Goal: Task Accomplishment & Management: Use online tool/utility

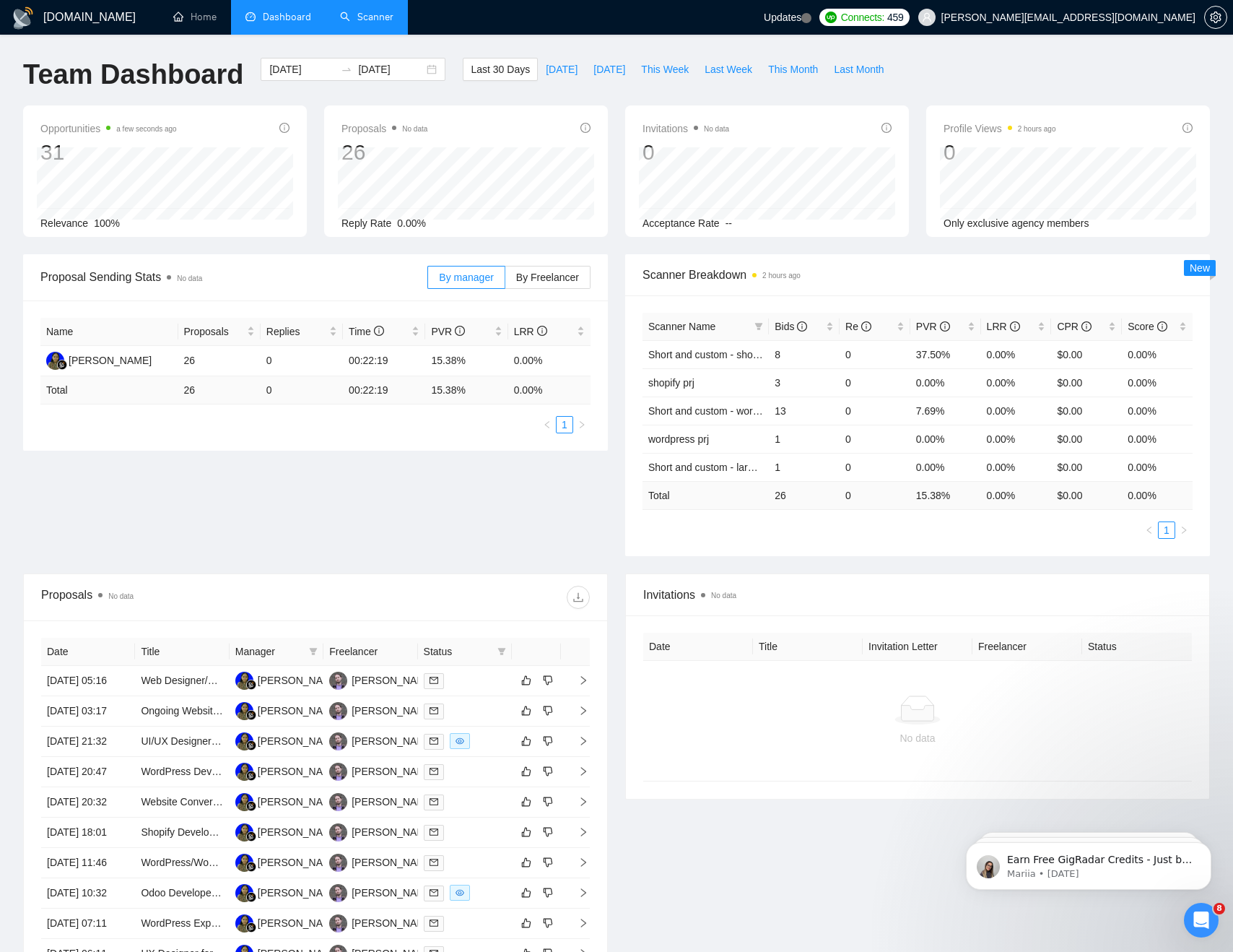
click at [383, 23] on link "Scanner" at bounding box center [366, 16] width 54 height 12
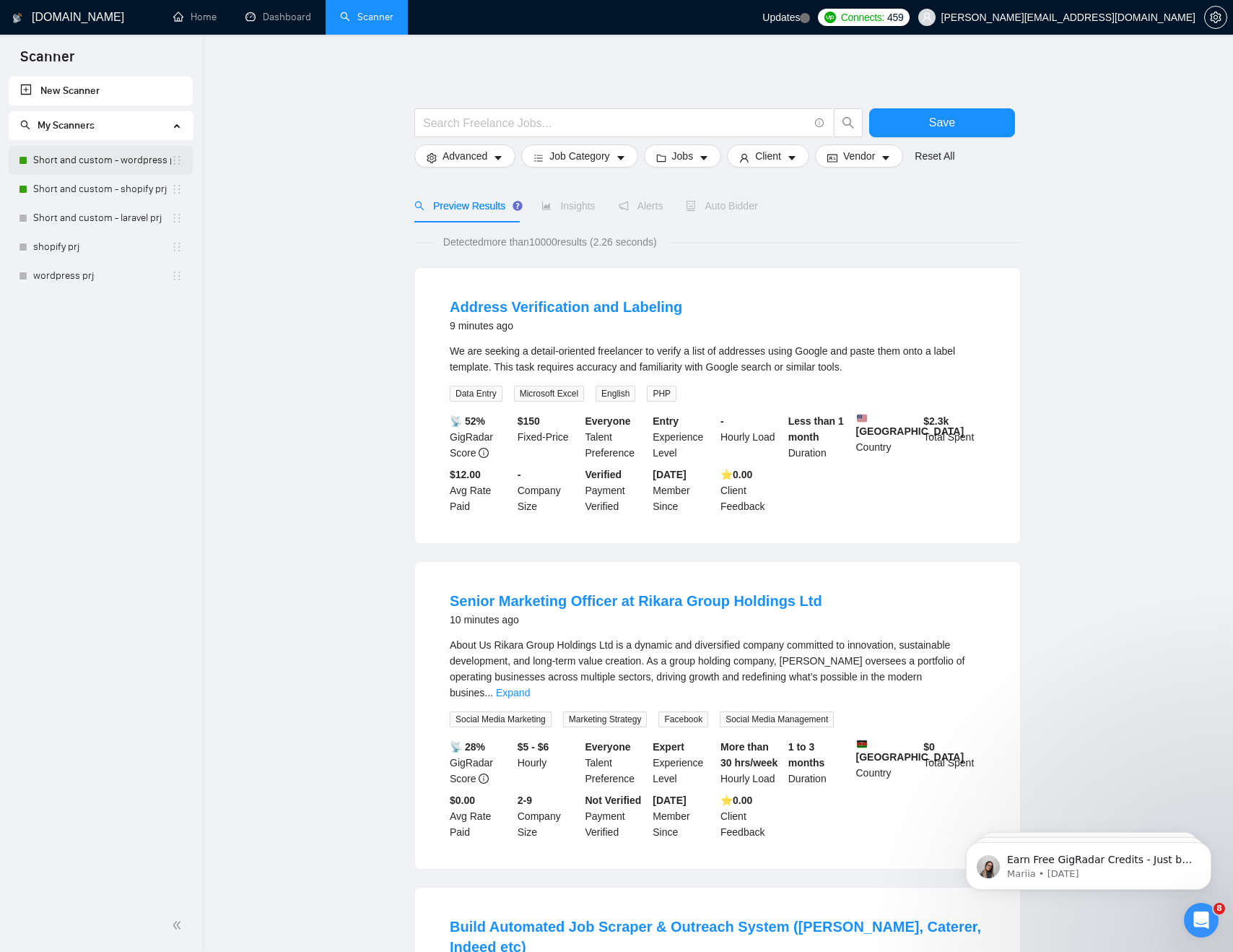
click at [91, 149] on link "Short and custom - wordpress prj" at bounding box center [102, 161] width 138 height 29
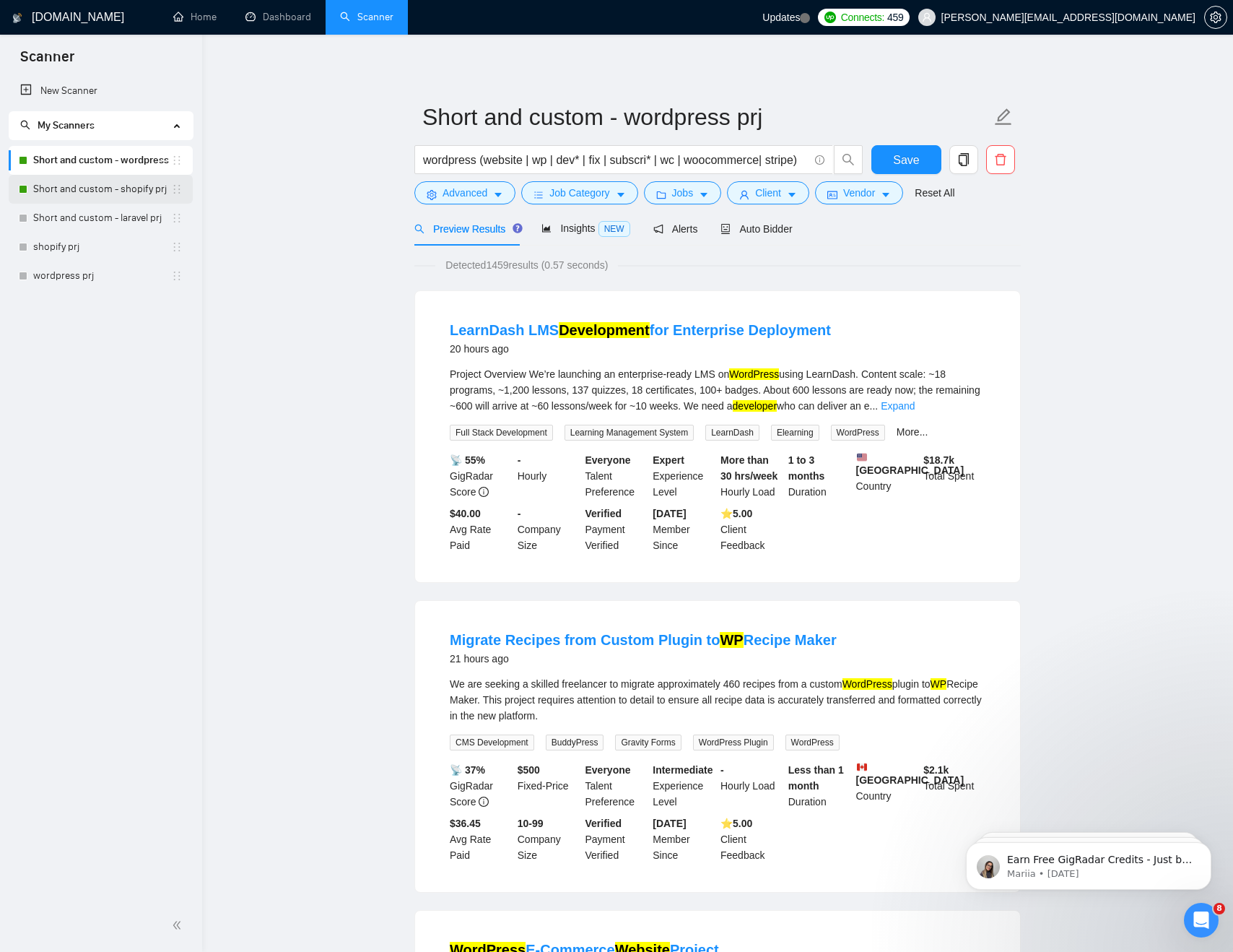
click at [92, 189] on link "Short and custom - shopify prj" at bounding box center [102, 189] width 138 height 29
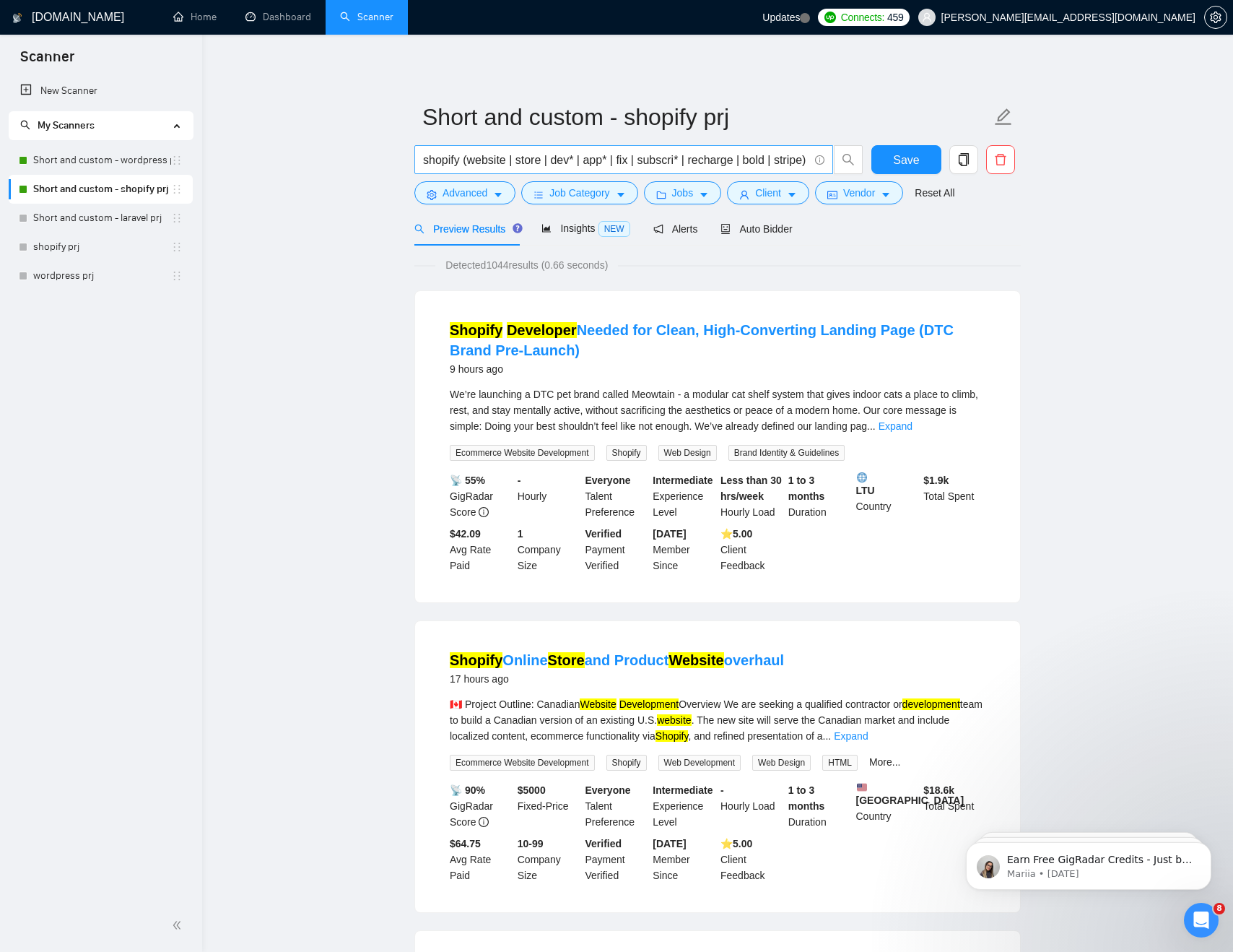
click at [653, 151] on input "shopify (website | store | dev* | app* | fix | subscri* | recharge | bold | str…" at bounding box center [616, 160] width 386 height 18
click at [141, 164] on link "Short and custom - wordpress prj" at bounding box center [102, 161] width 138 height 29
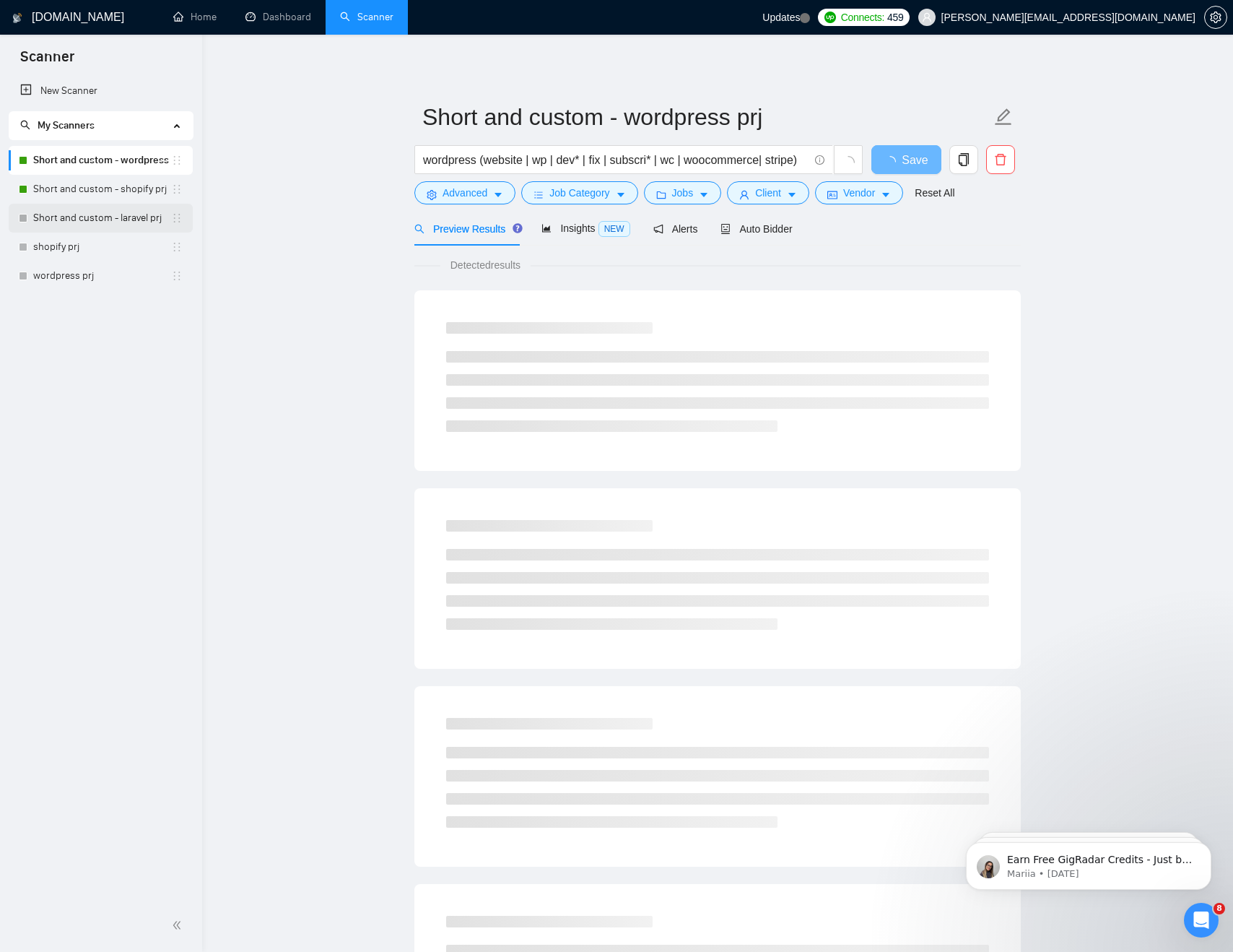
click at [92, 218] on link "Short and custom - laravel prj" at bounding box center [102, 218] width 138 height 29
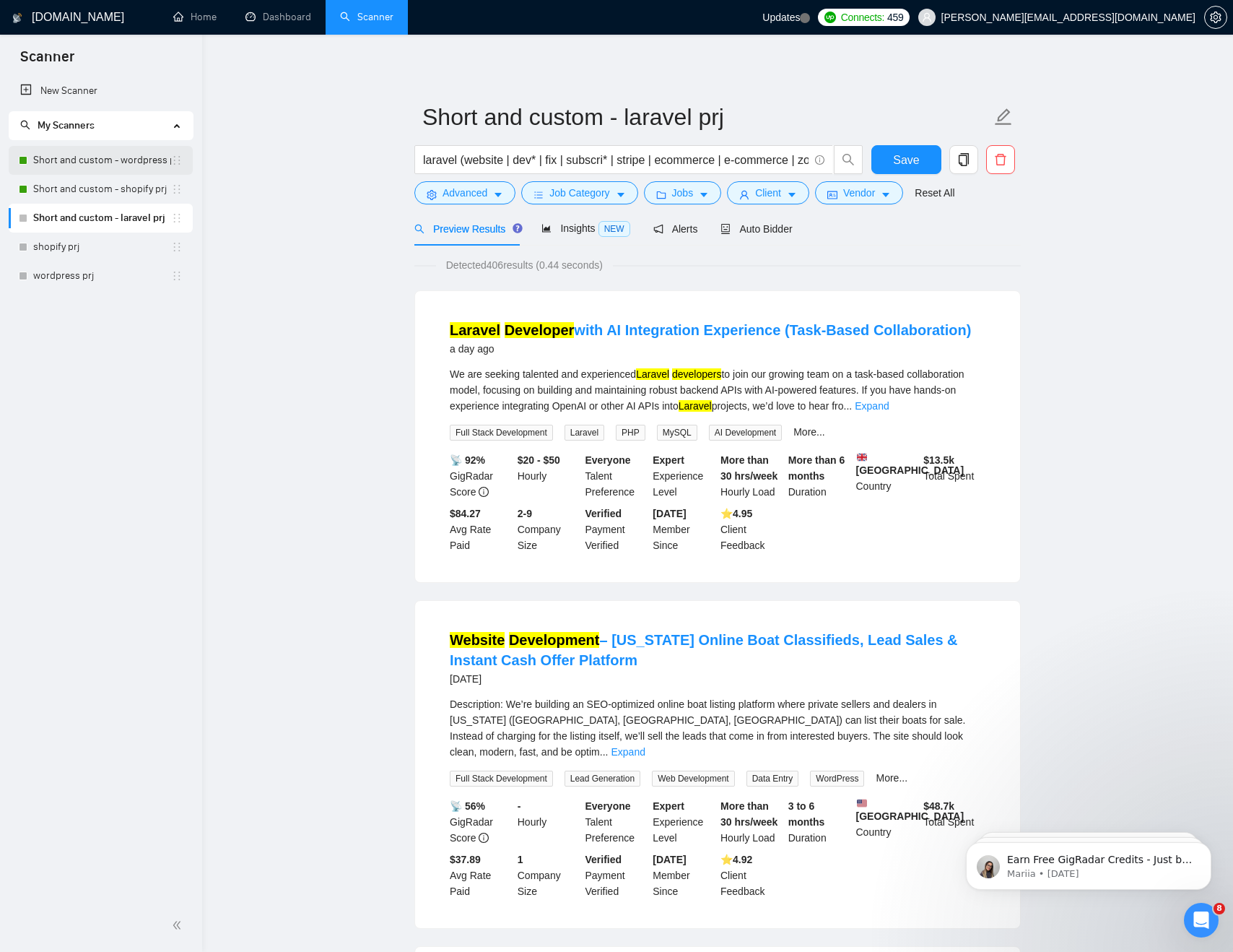
click at [63, 161] on link "Short and custom - wordpress prj" at bounding box center [102, 161] width 138 height 29
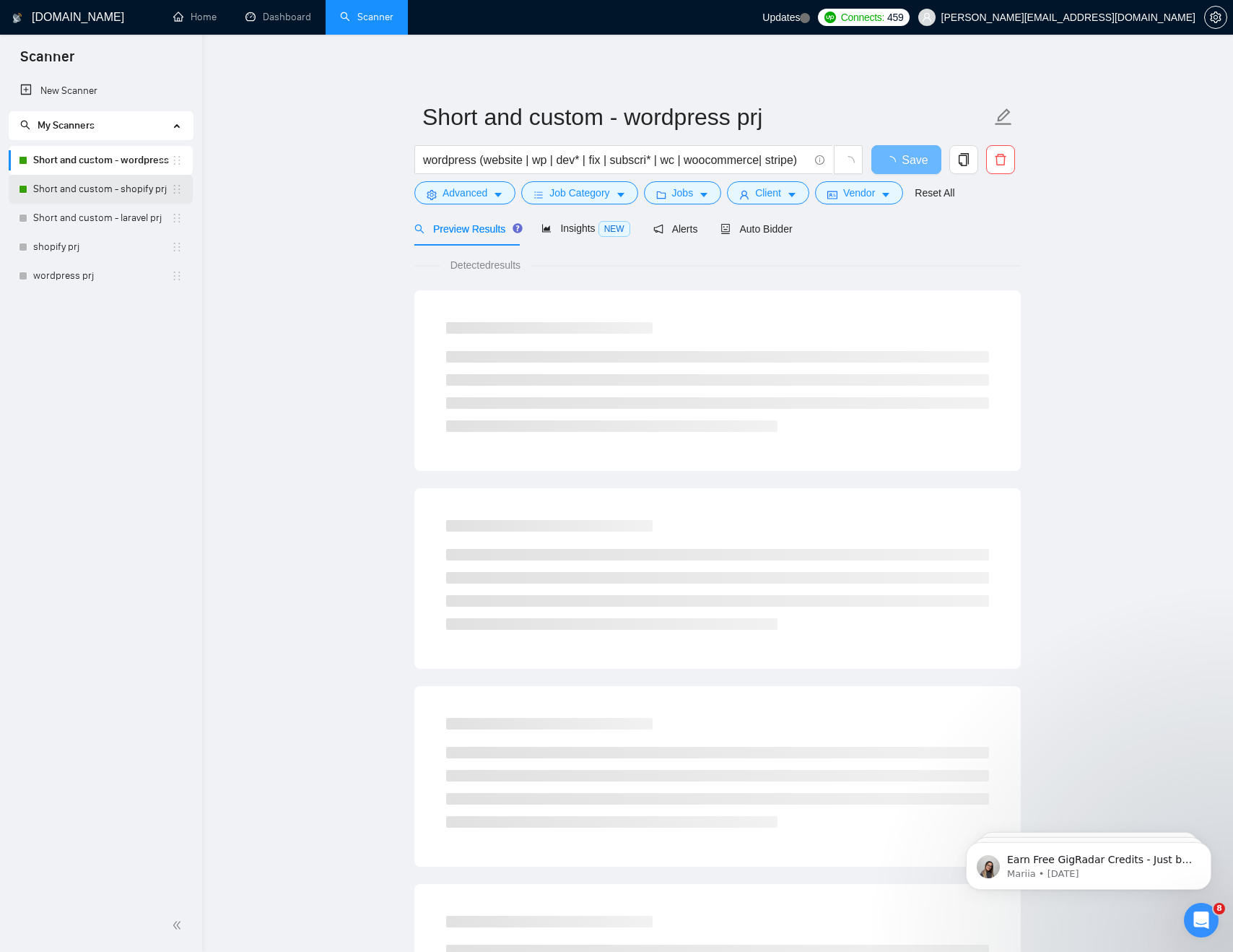
click at [91, 194] on link "Short and custom - shopify prj" at bounding box center [102, 189] width 138 height 29
click at [474, 201] on button "Advanced" at bounding box center [465, 193] width 101 height 23
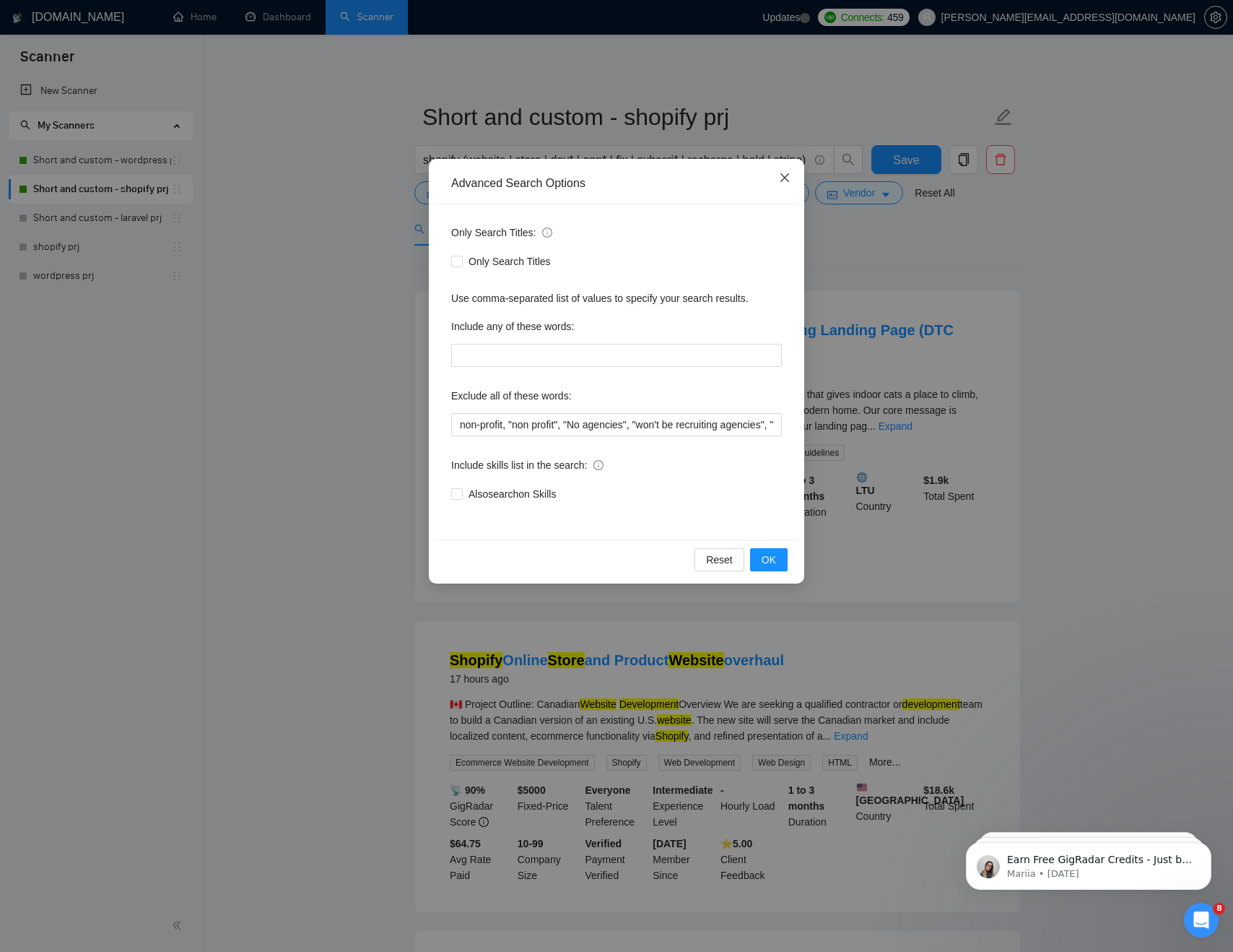
click at [783, 178] on icon "close" at bounding box center [785, 178] width 9 height 9
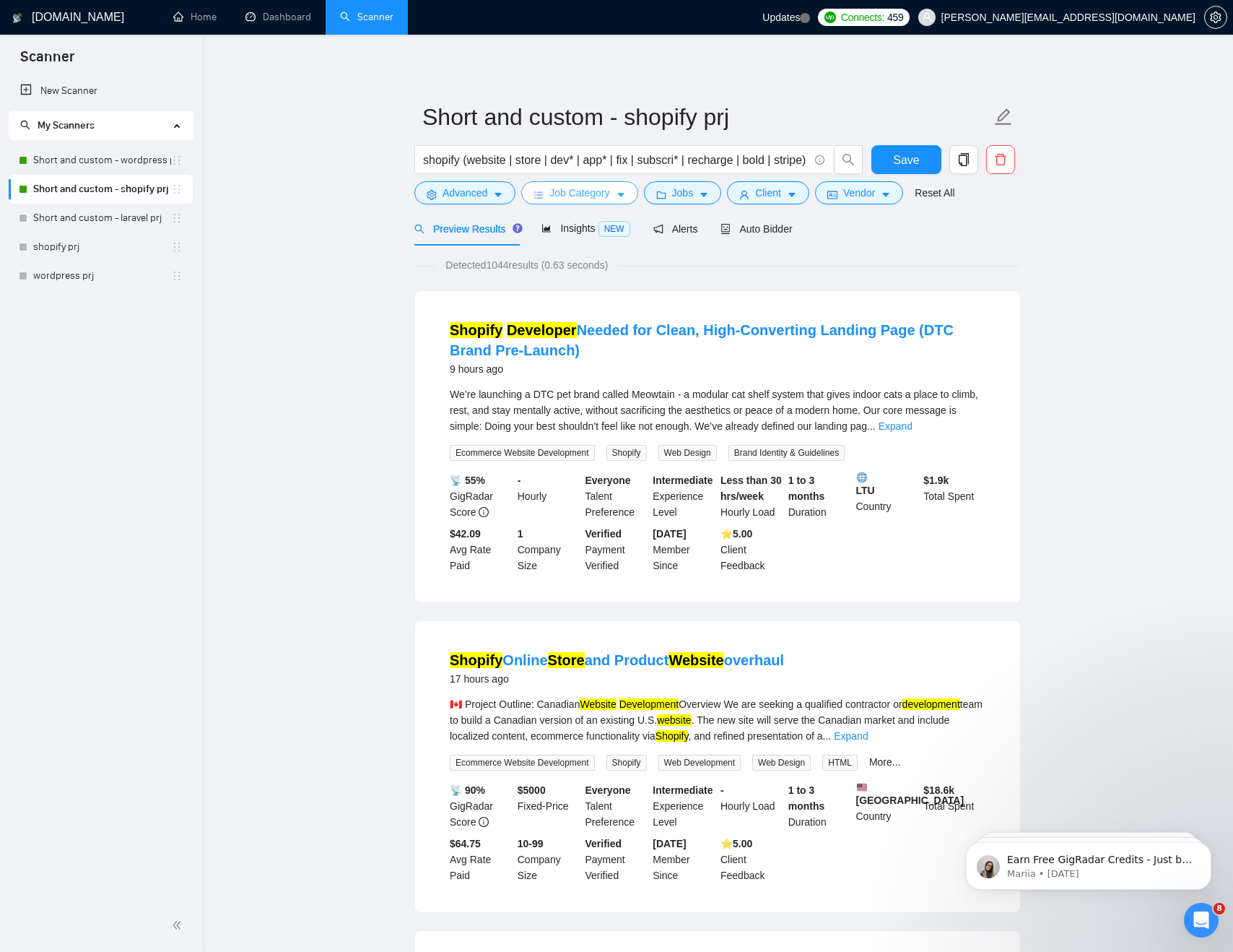
click at [576, 192] on span "Job Category" at bounding box center [579, 193] width 60 height 16
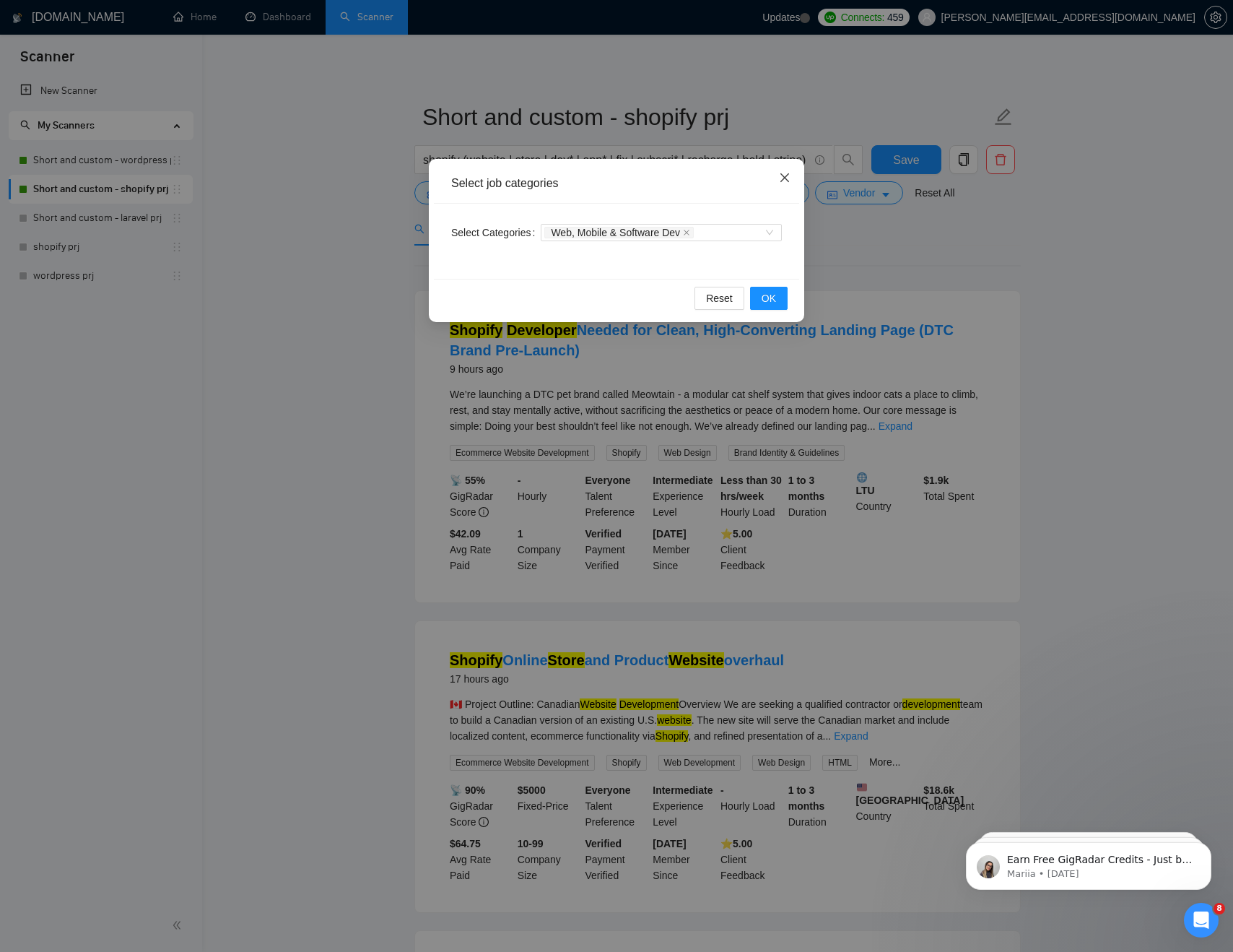
click at [782, 174] on icon "close" at bounding box center [785, 178] width 11 height 11
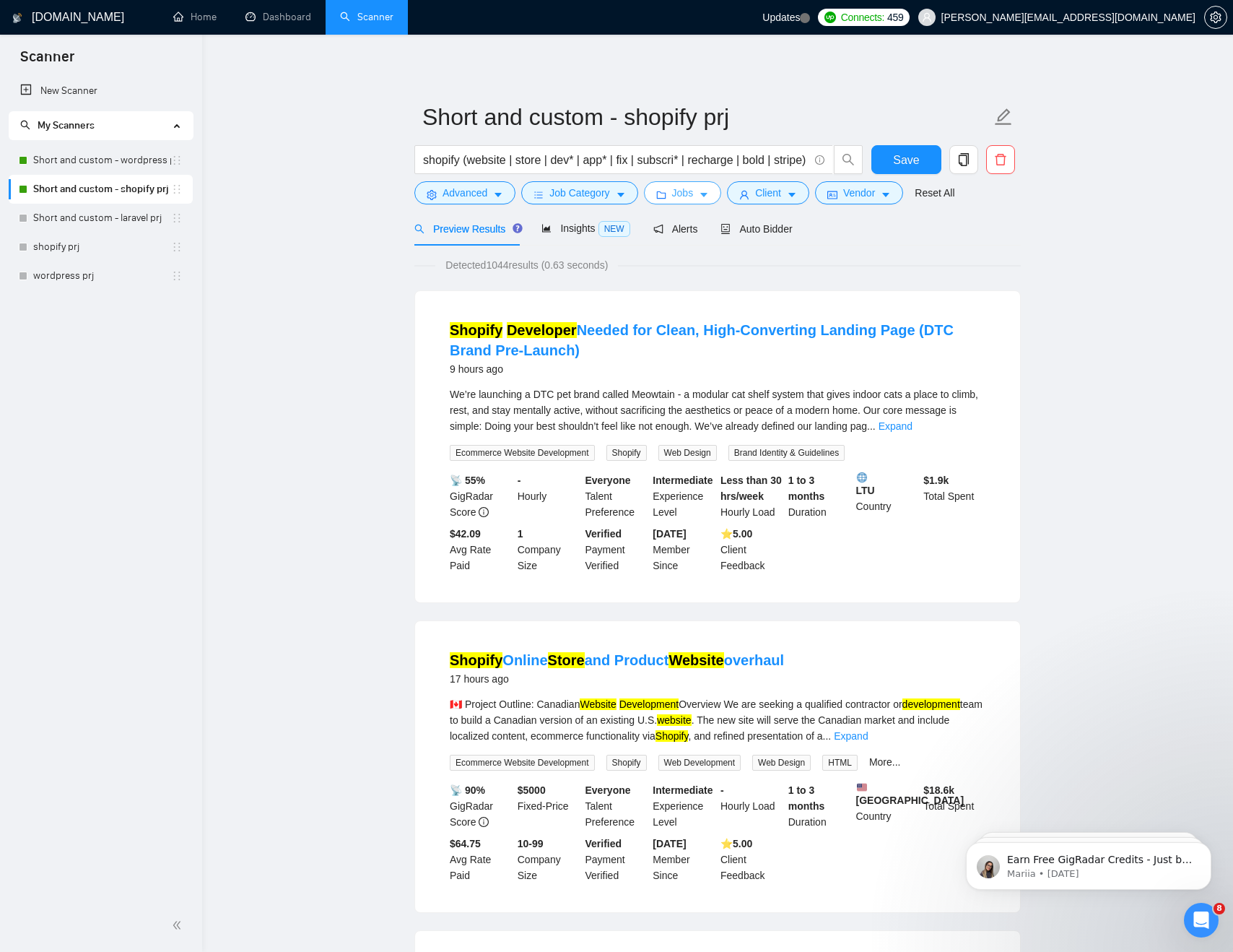
click at [706, 196] on icon "caret-down" at bounding box center [704, 194] width 10 height 10
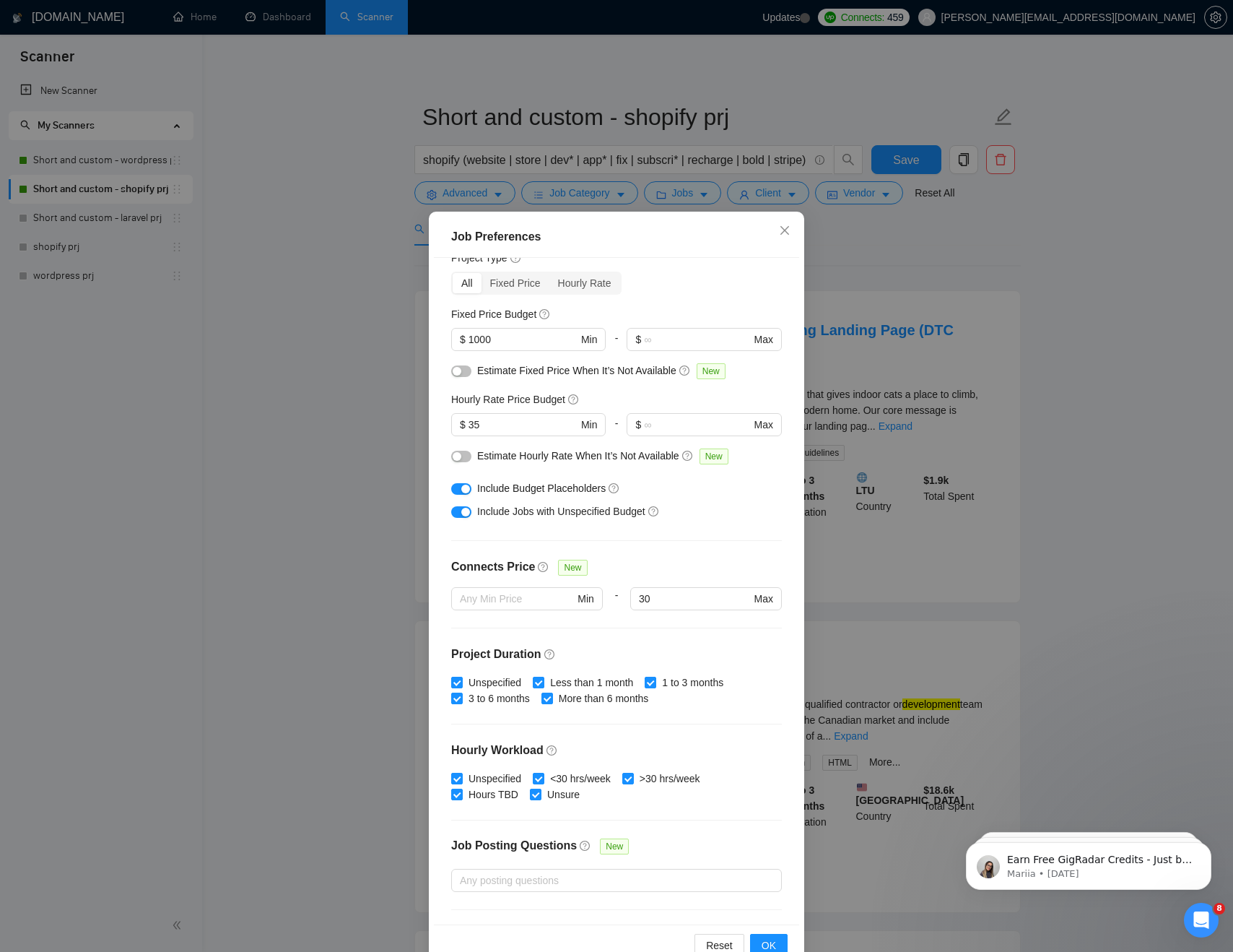
scroll to position [55, 0]
drag, startPoint x: 451, startPoint y: 399, endPoint x: 583, endPoint y: 399, distance: 132.0
click at [583, 399] on div "Hourly Rate Price Budget" at bounding box center [617, 398] width 331 height 16
click at [639, 395] on div "Hourly Rate Price Budget" at bounding box center [617, 398] width 331 height 16
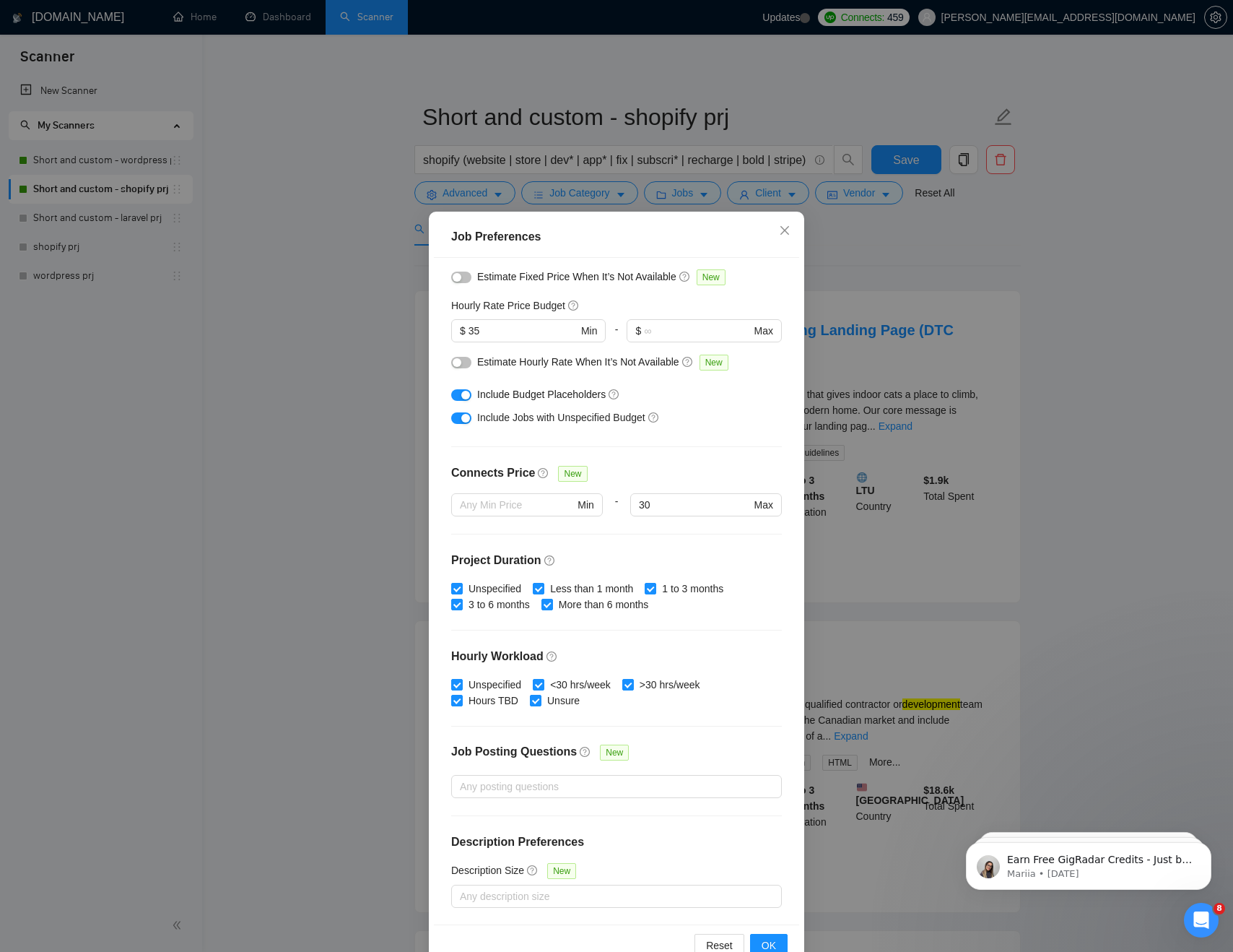
scroll to position [36, 0]
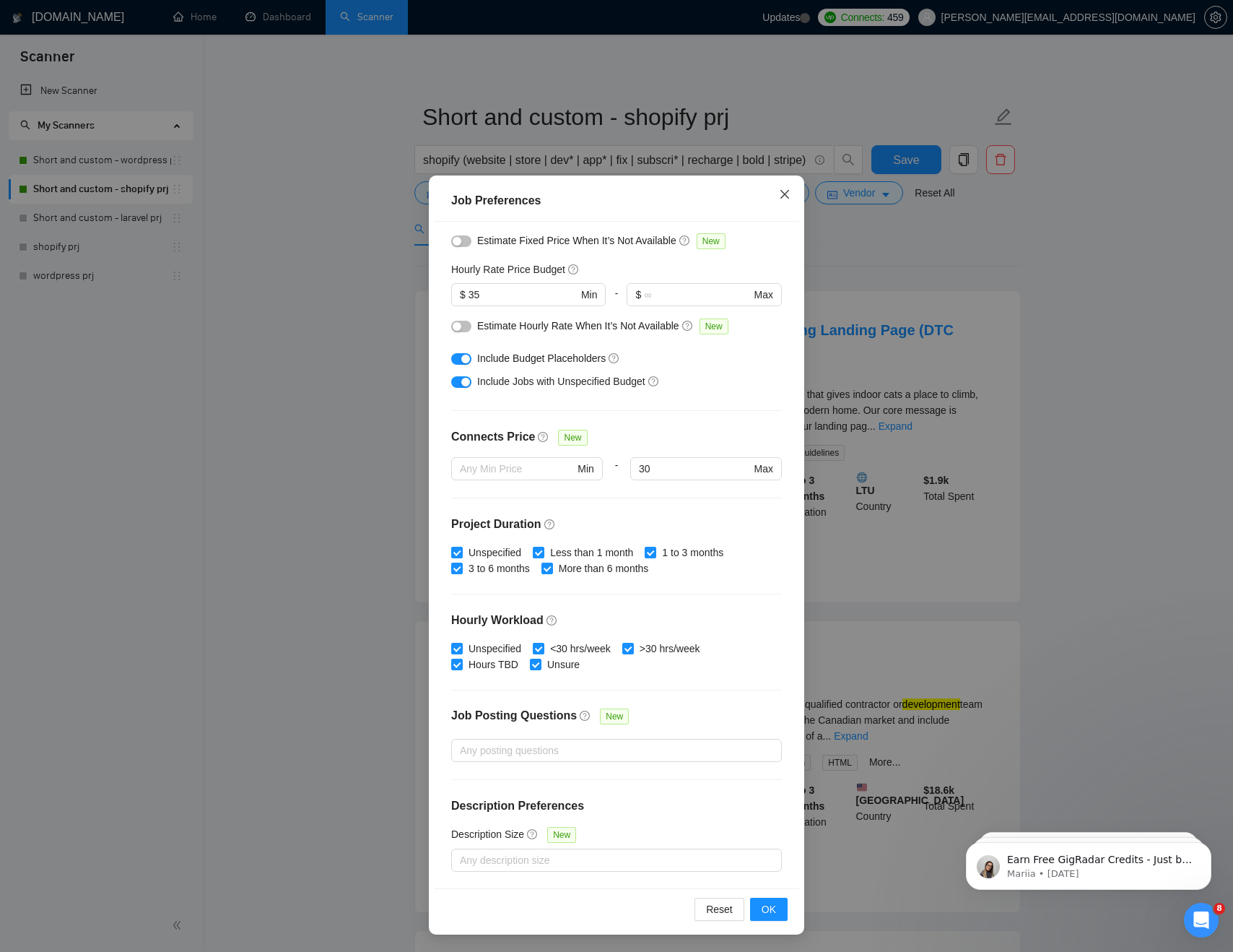
click at [788, 189] on span "Close" at bounding box center [785, 194] width 39 height 39
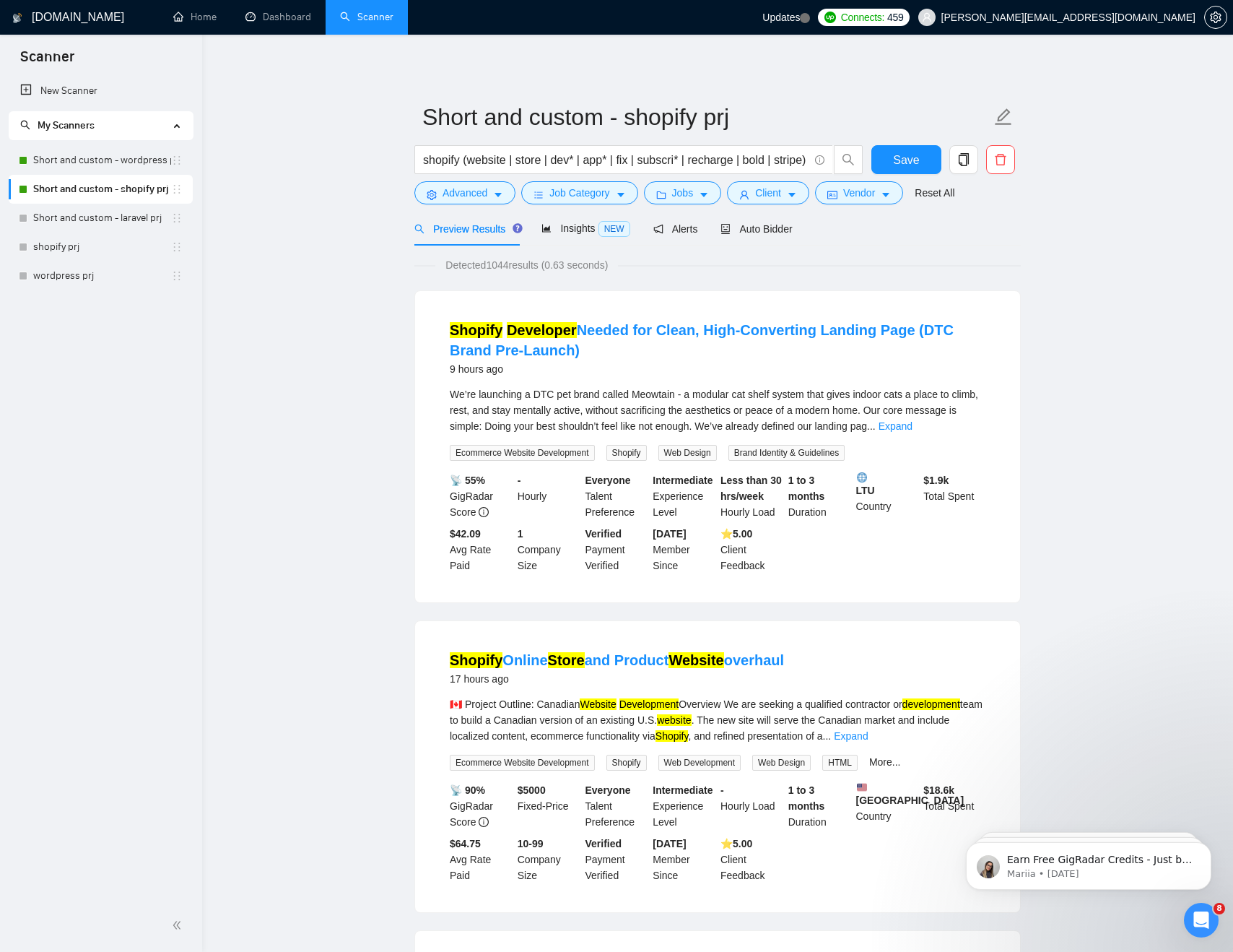
scroll to position [0, 0]
click at [781, 193] on span "Client" at bounding box center [768, 193] width 26 height 16
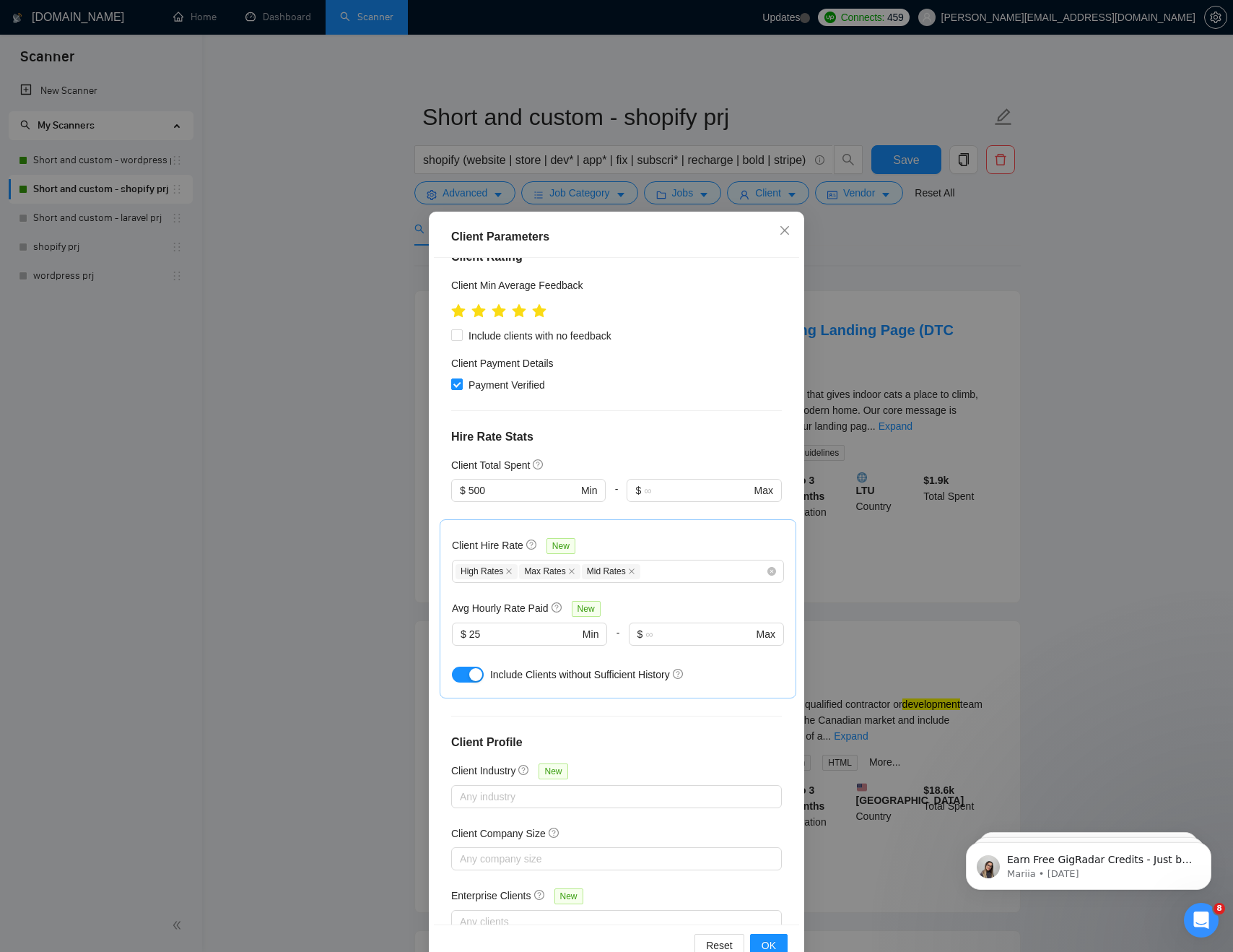
scroll to position [235, 0]
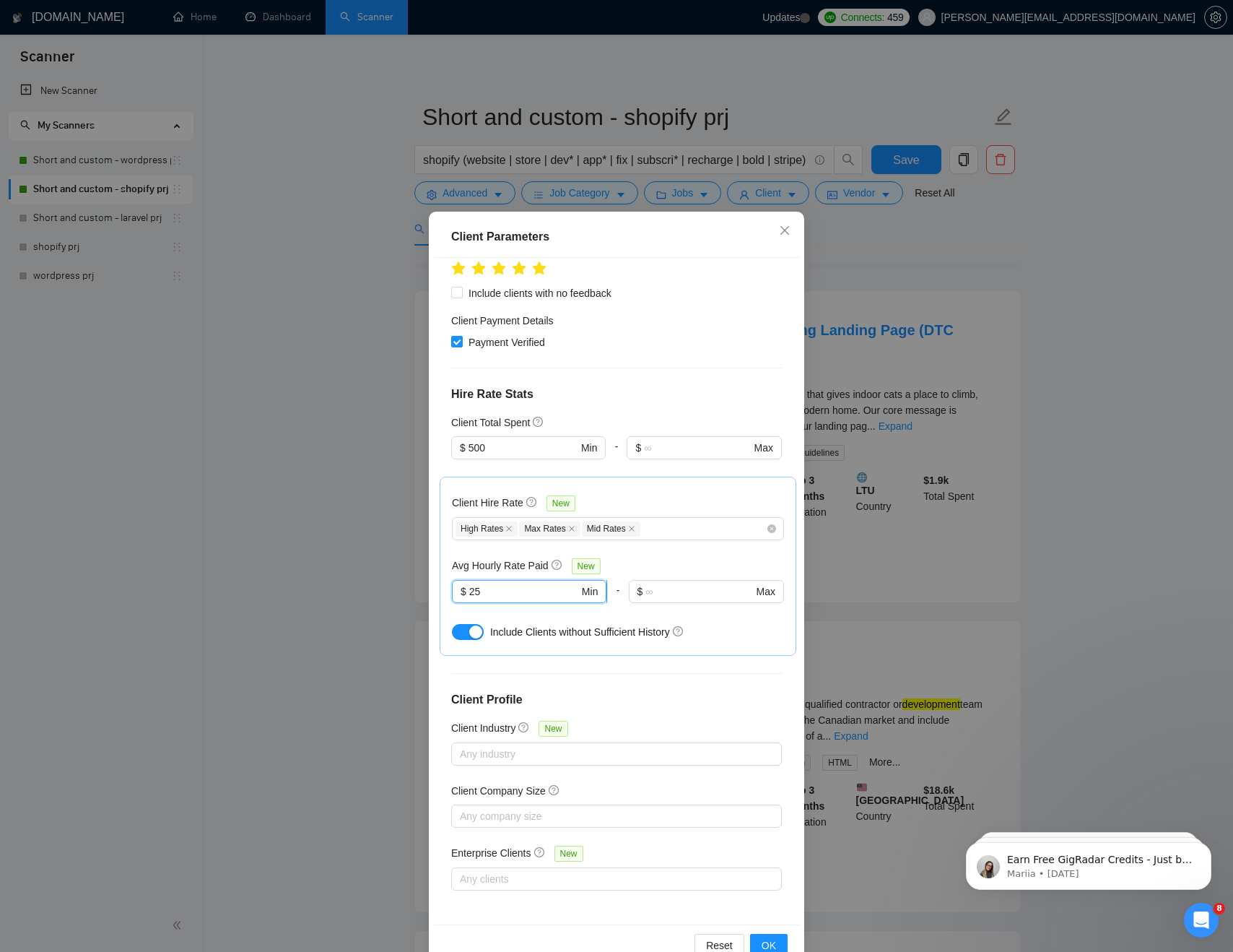
click at [516, 593] on input "25" at bounding box center [524, 591] width 110 height 16
click at [543, 689] on div "Client Location Include Client Countries Americas Europe Asia Oceania Exclude C…" at bounding box center [616, 591] width 365 height 667
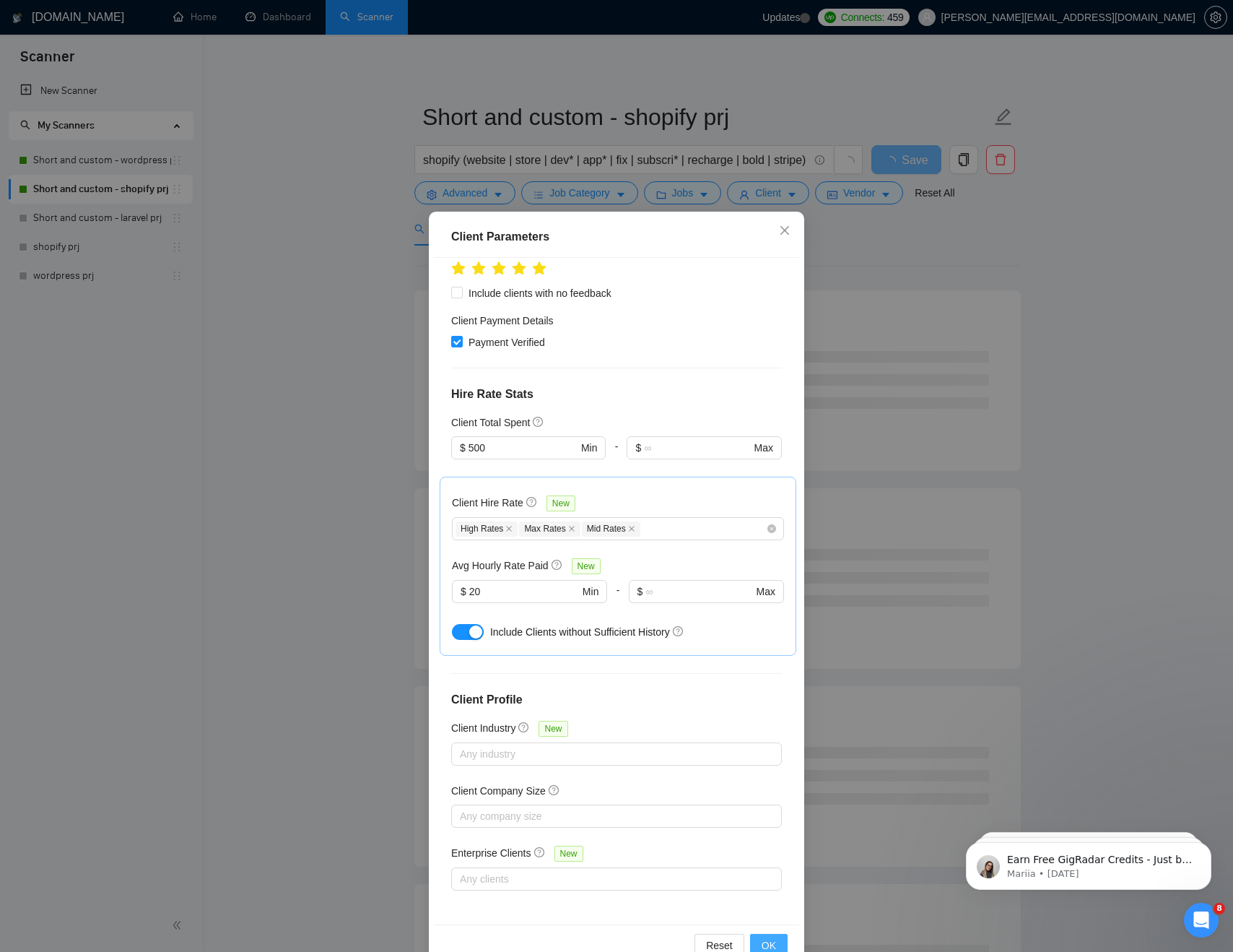
click at [775, 945] on span "OK" at bounding box center [769, 946] width 14 height 16
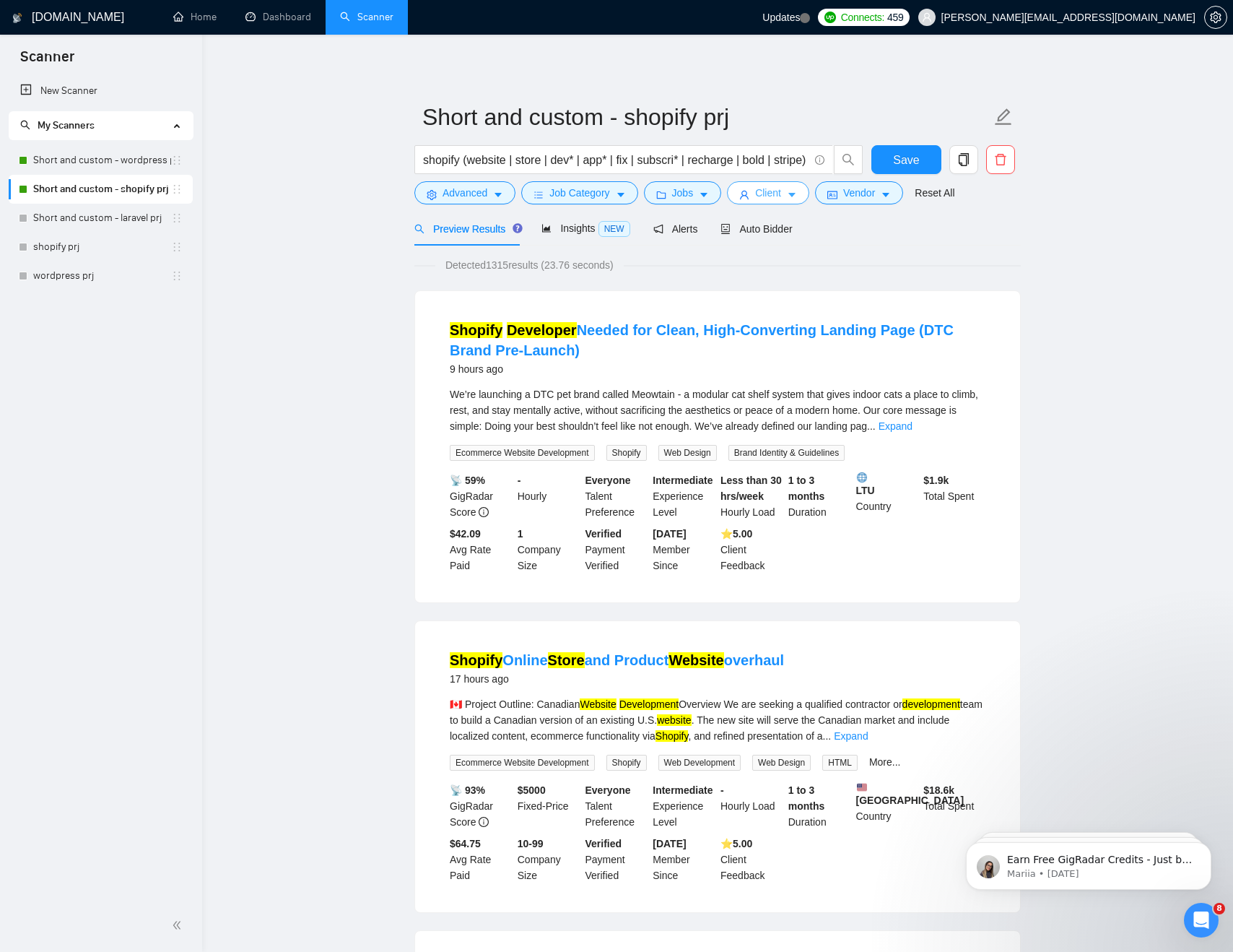
click at [778, 193] on span "Client" at bounding box center [768, 193] width 26 height 16
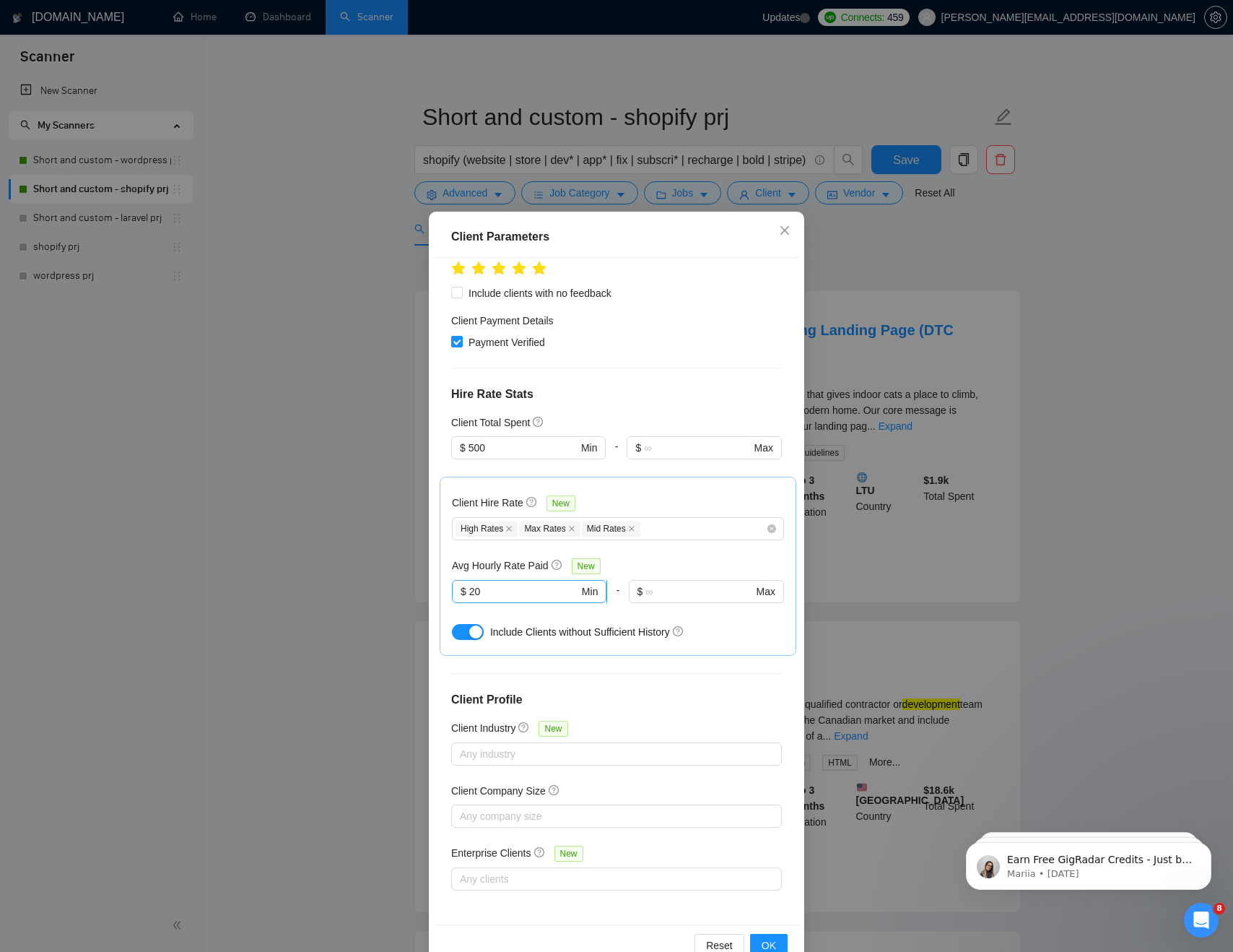
click at [515, 591] on input "20" at bounding box center [524, 591] width 110 height 16
type input "2"
type input "15"
click at [745, 635] on div "Include Clients without Sufficient History" at bounding box center [637, 632] width 294 height 16
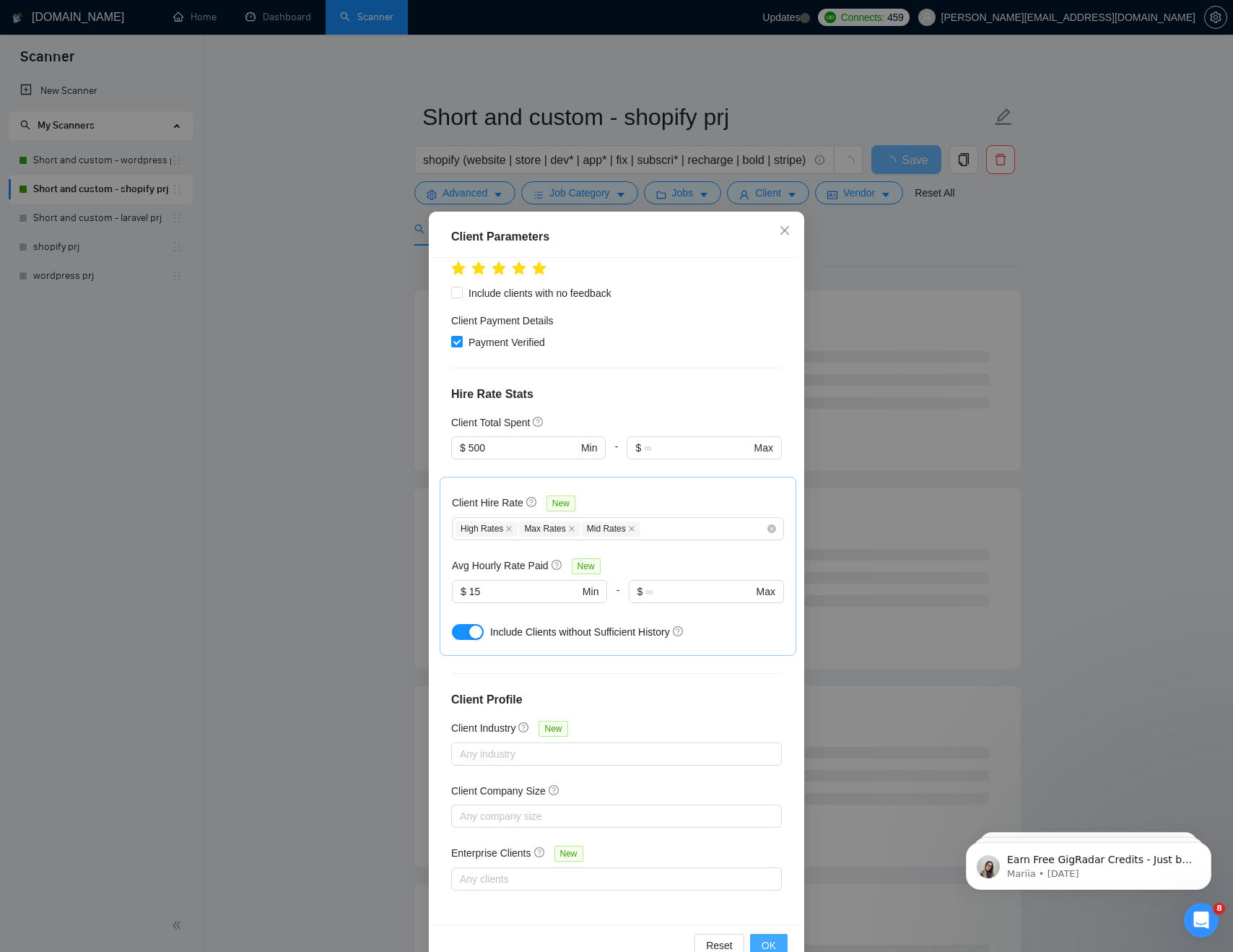
click at [764, 942] on span "OK" at bounding box center [769, 946] width 14 height 16
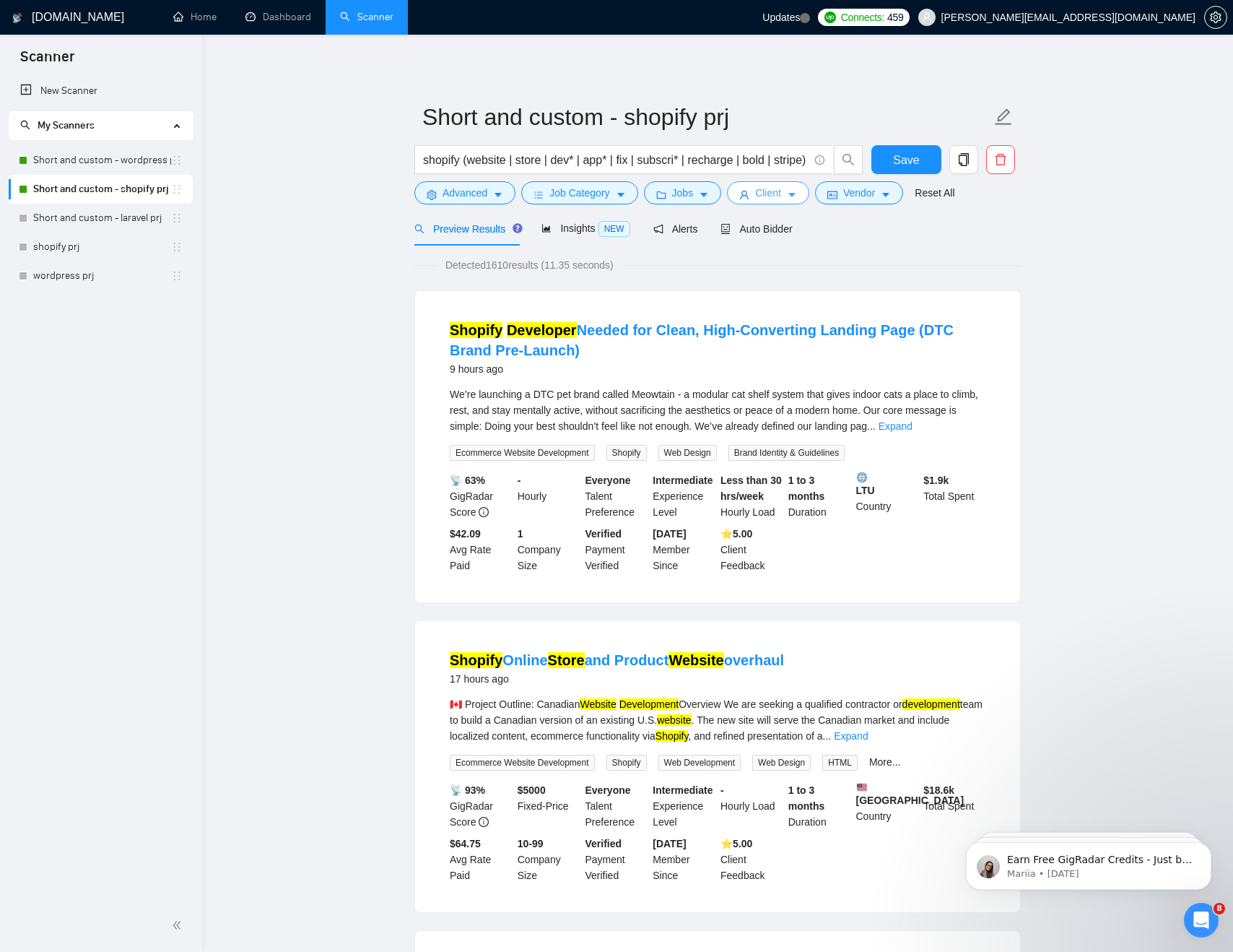
click at [775, 198] on span "Client" at bounding box center [768, 193] width 26 height 16
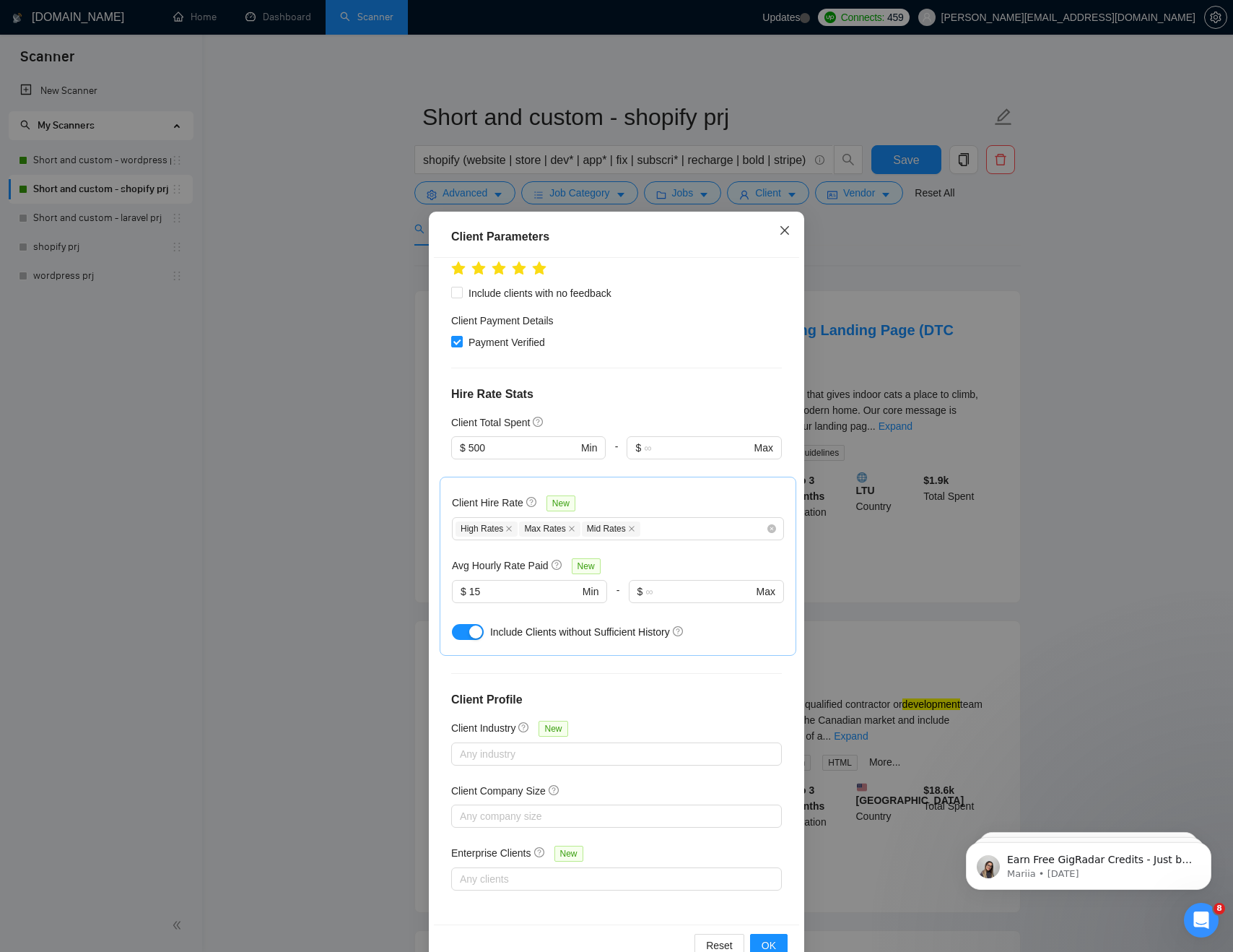
click at [788, 231] on icon "close" at bounding box center [785, 231] width 11 height 11
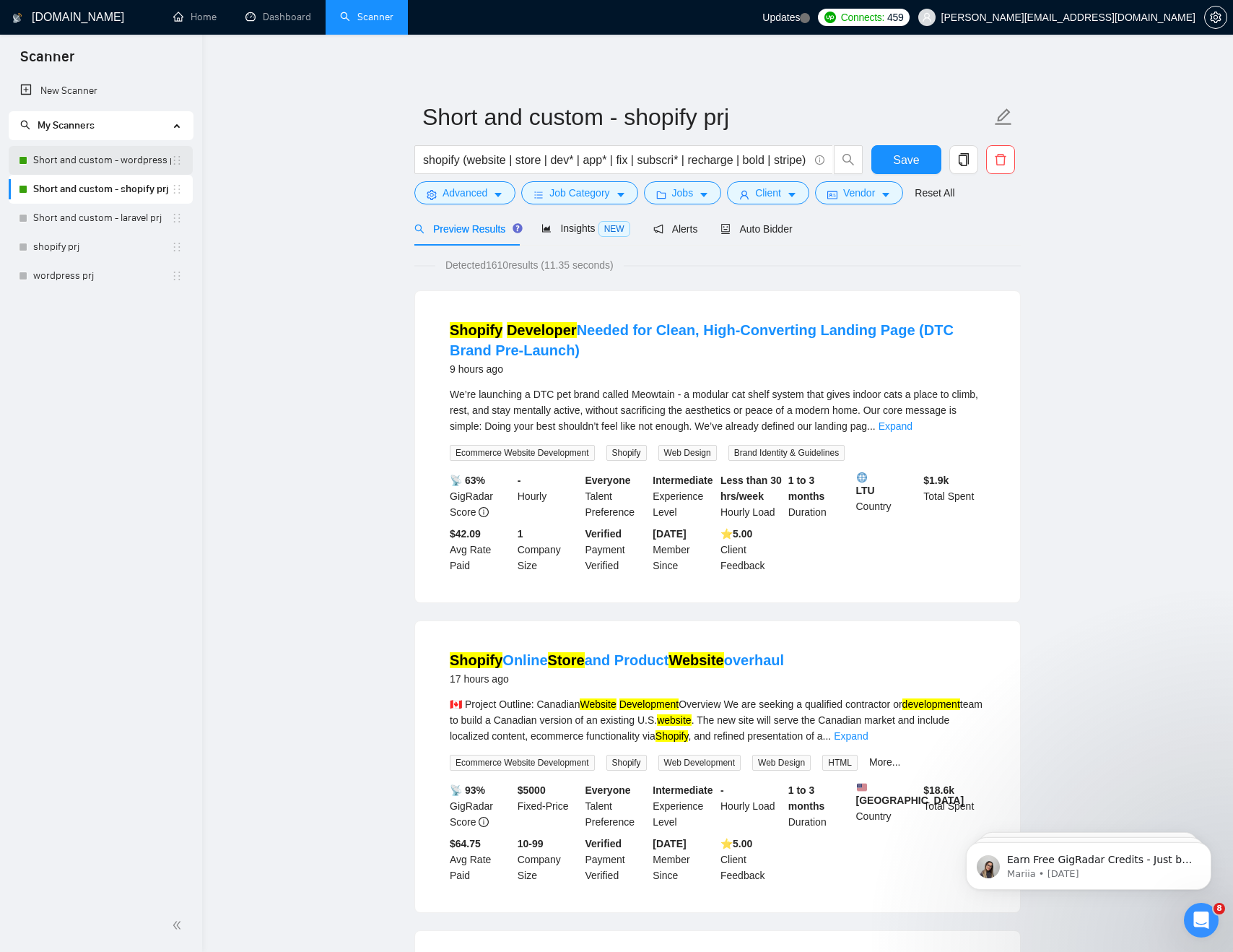
click at [116, 157] on link "Short and custom - wordpress prj" at bounding box center [102, 161] width 138 height 29
click at [909, 136] on span "Short and custom - shopify prj" at bounding box center [717, 116] width 606 height 46
click at [909, 154] on span "Save" at bounding box center [906, 160] width 26 height 18
click at [39, 152] on link "Short and custom - wordpress prj" at bounding box center [102, 161] width 138 height 29
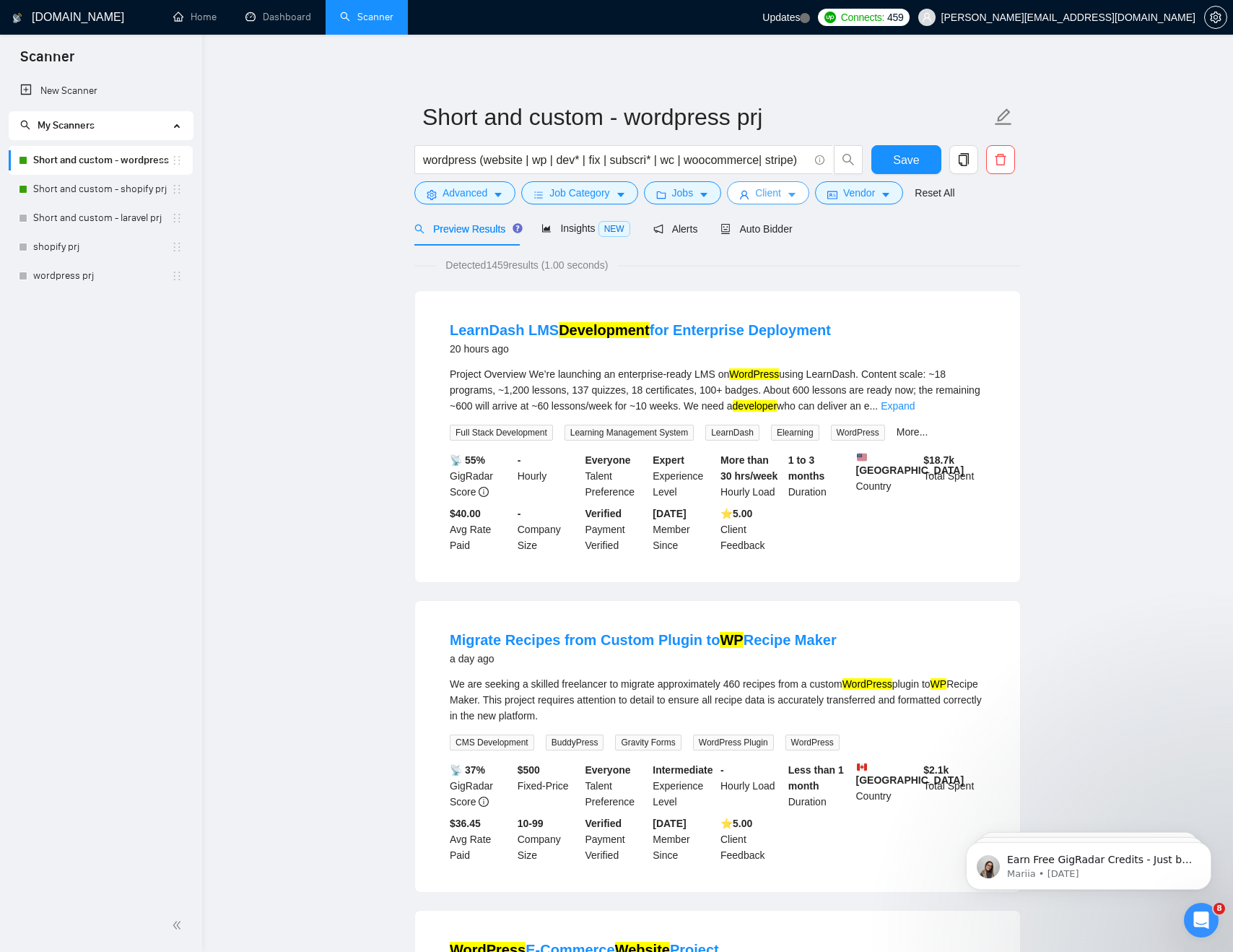
click at [749, 195] on icon "user" at bounding box center [744, 194] width 9 height 9
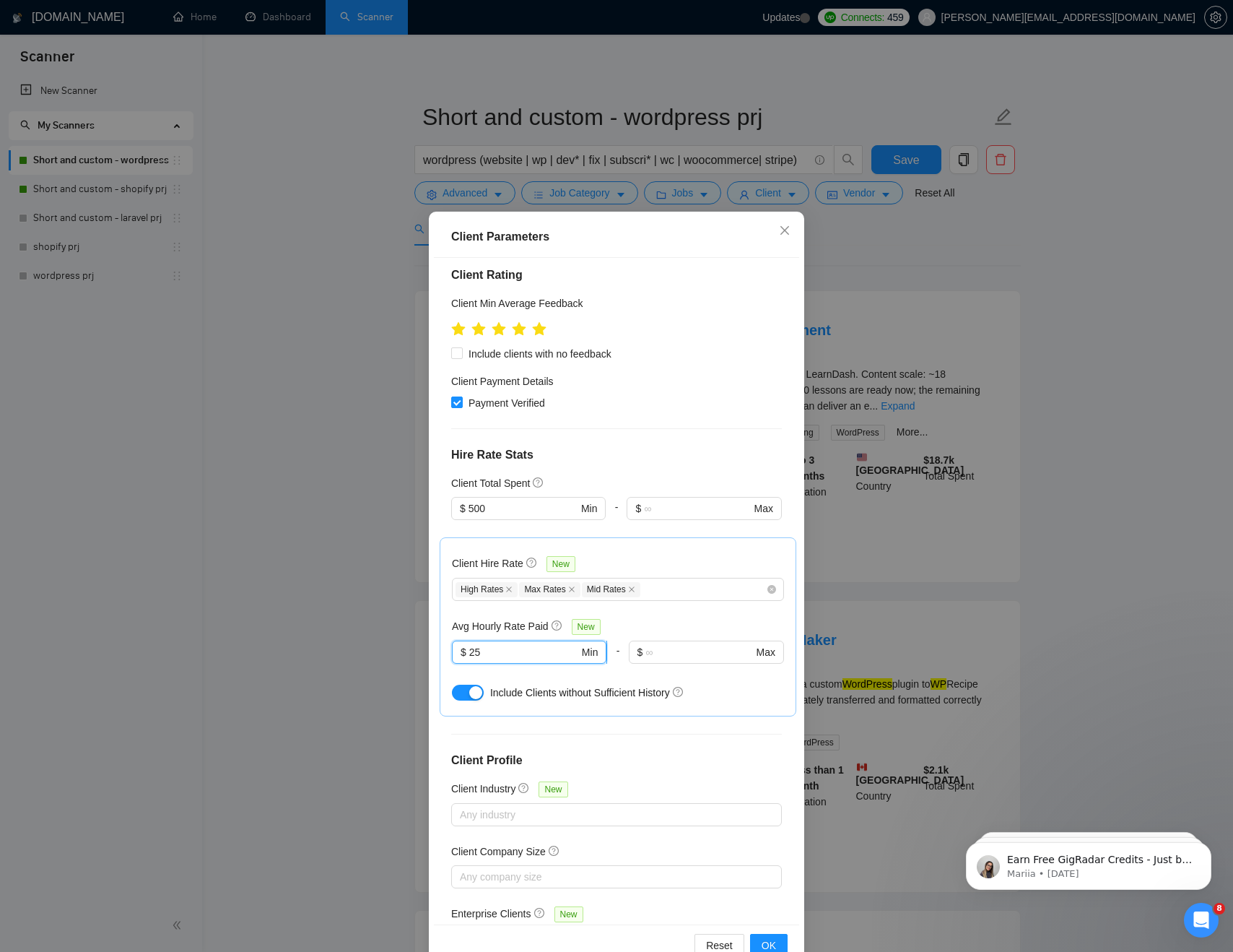
drag, startPoint x: 509, startPoint y: 611, endPoint x: 472, endPoint y: 611, distance: 37.0
click at [472, 644] on input "25" at bounding box center [524, 652] width 110 height 16
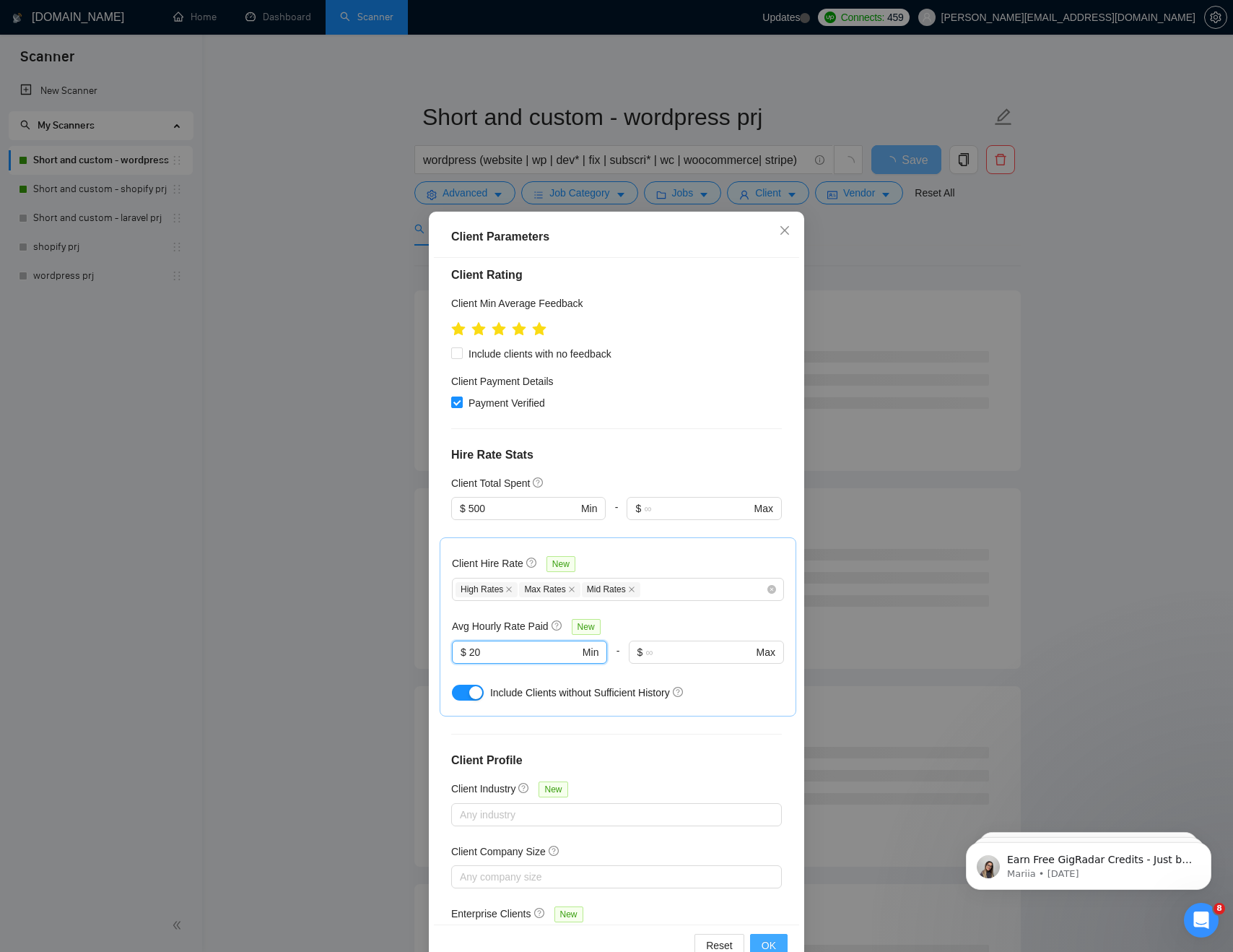
type input "20"
click at [765, 938] on span "OK" at bounding box center [769, 946] width 14 height 16
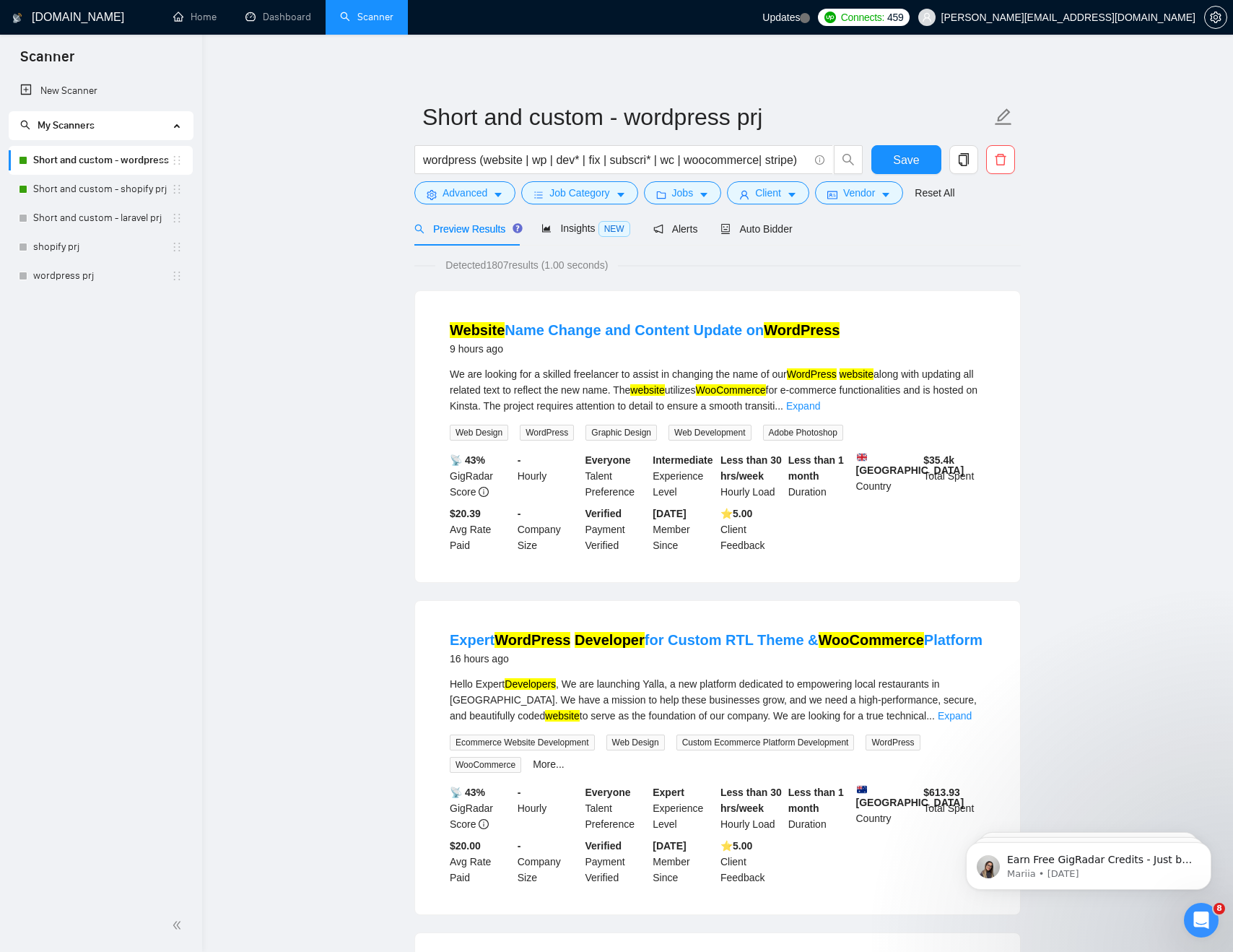
click at [864, 168] on div "wordpress (website | wp | dev* | fix | subscri* | wc | woocommerce| stripe)" at bounding box center [639, 163] width 455 height 36
click at [900, 164] on span "Save" at bounding box center [906, 160] width 26 height 18
click at [87, 194] on link "Short and custom - shopify prj" at bounding box center [102, 189] width 138 height 29
click at [780, 193] on span "Client" at bounding box center [768, 193] width 26 height 16
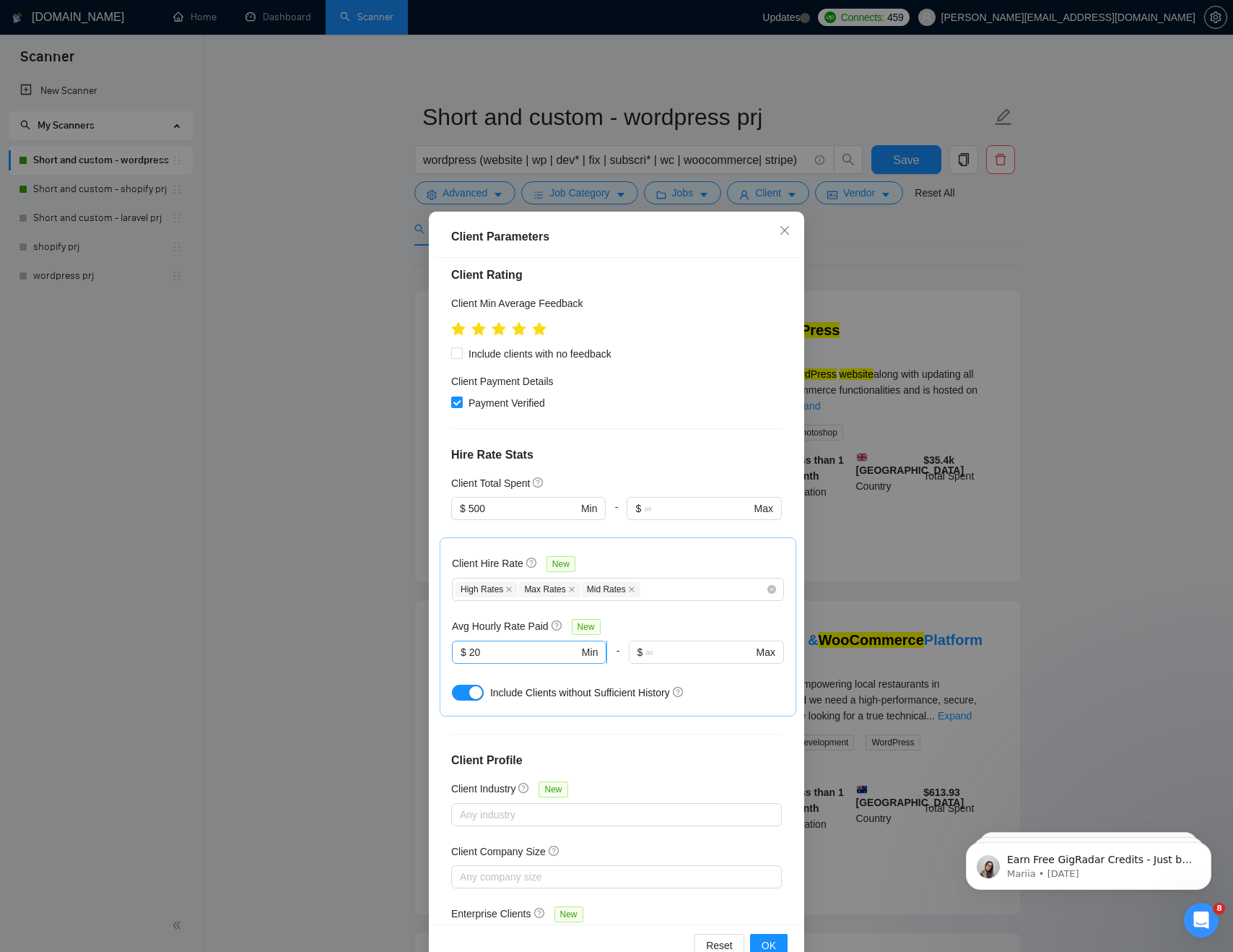
click at [500, 644] on input "20" at bounding box center [524, 652] width 110 height 16
type input "2"
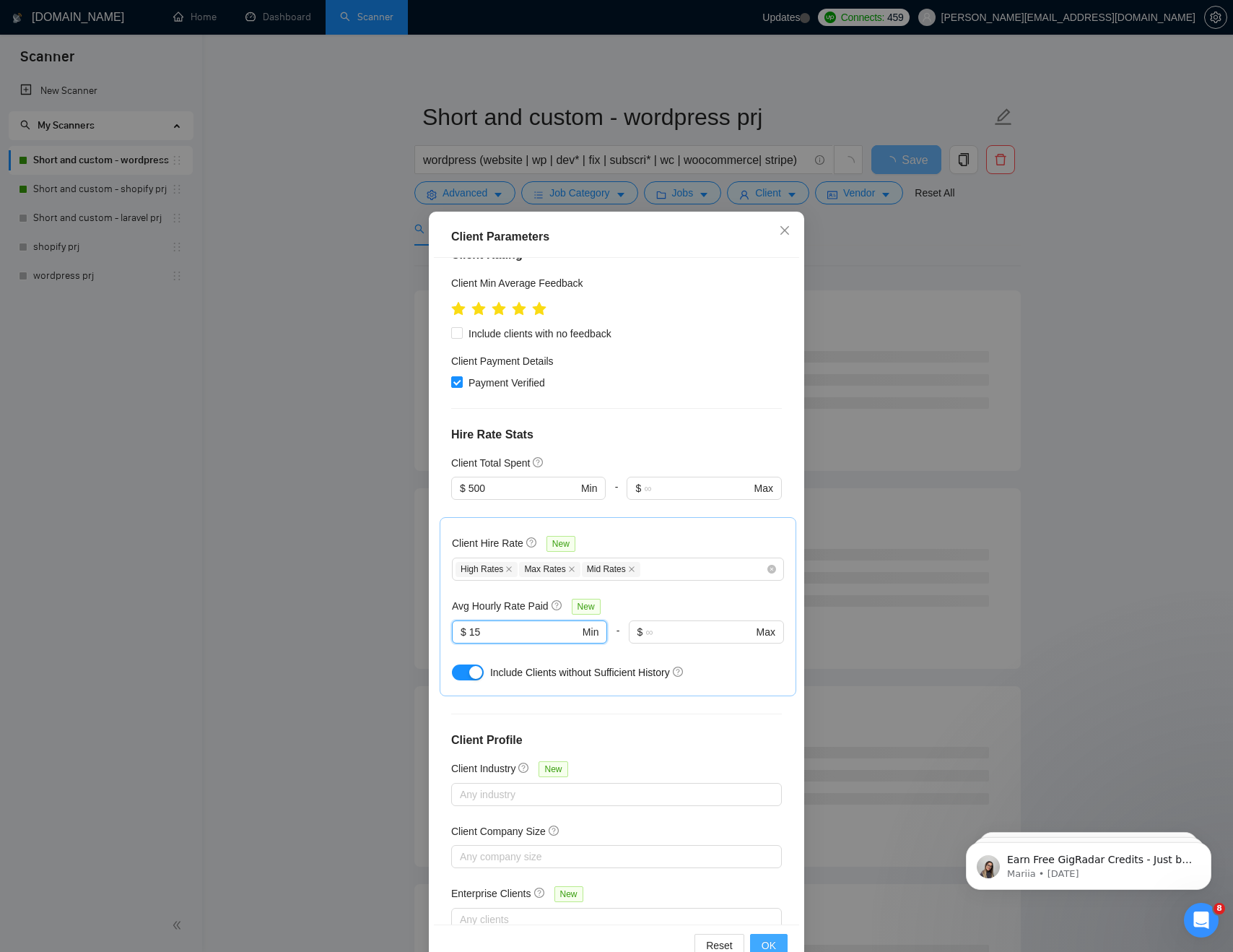
type input "15"
click at [770, 939] on span "OK" at bounding box center [769, 946] width 14 height 16
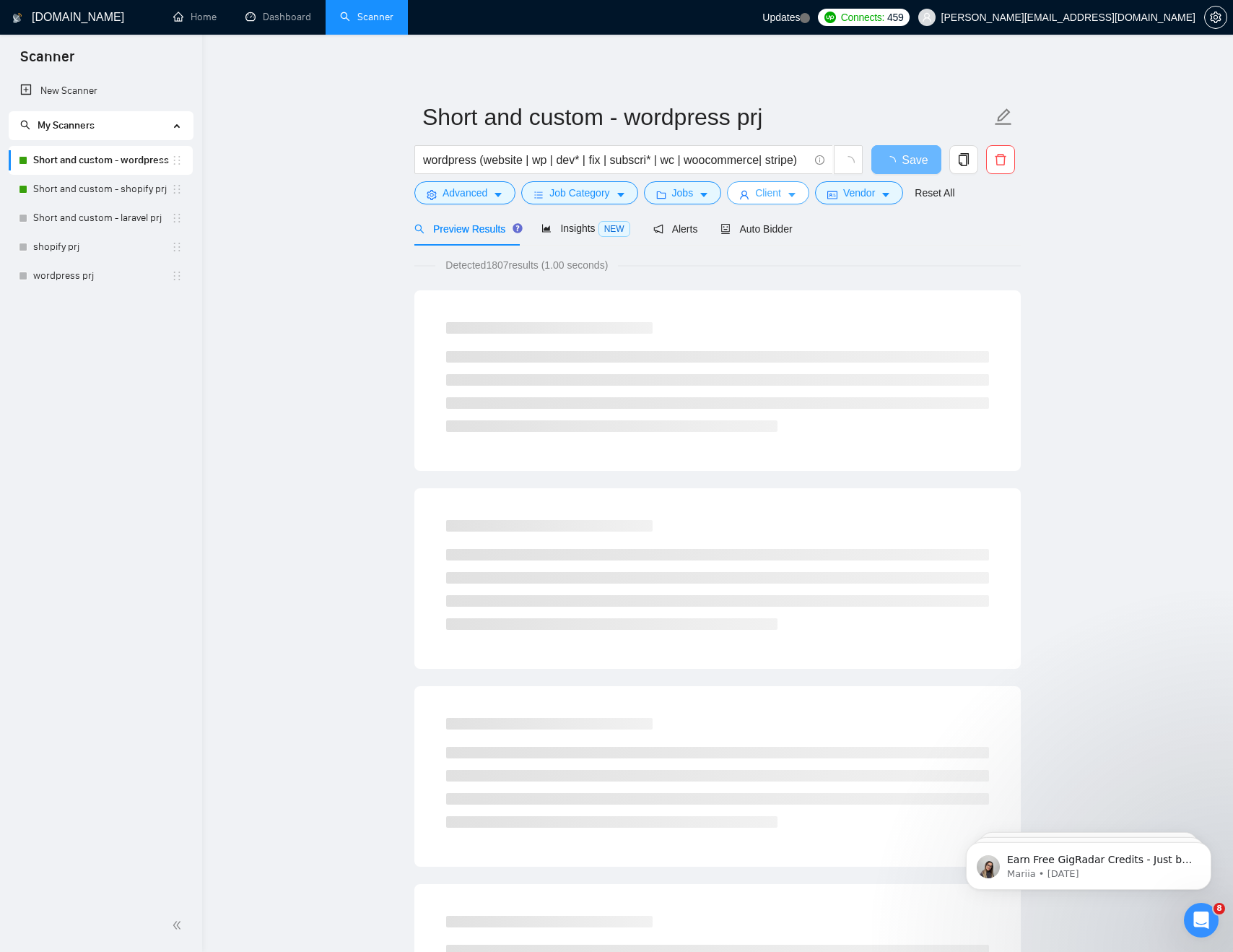
click at [776, 193] on span "Client" at bounding box center [768, 193] width 26 height 16
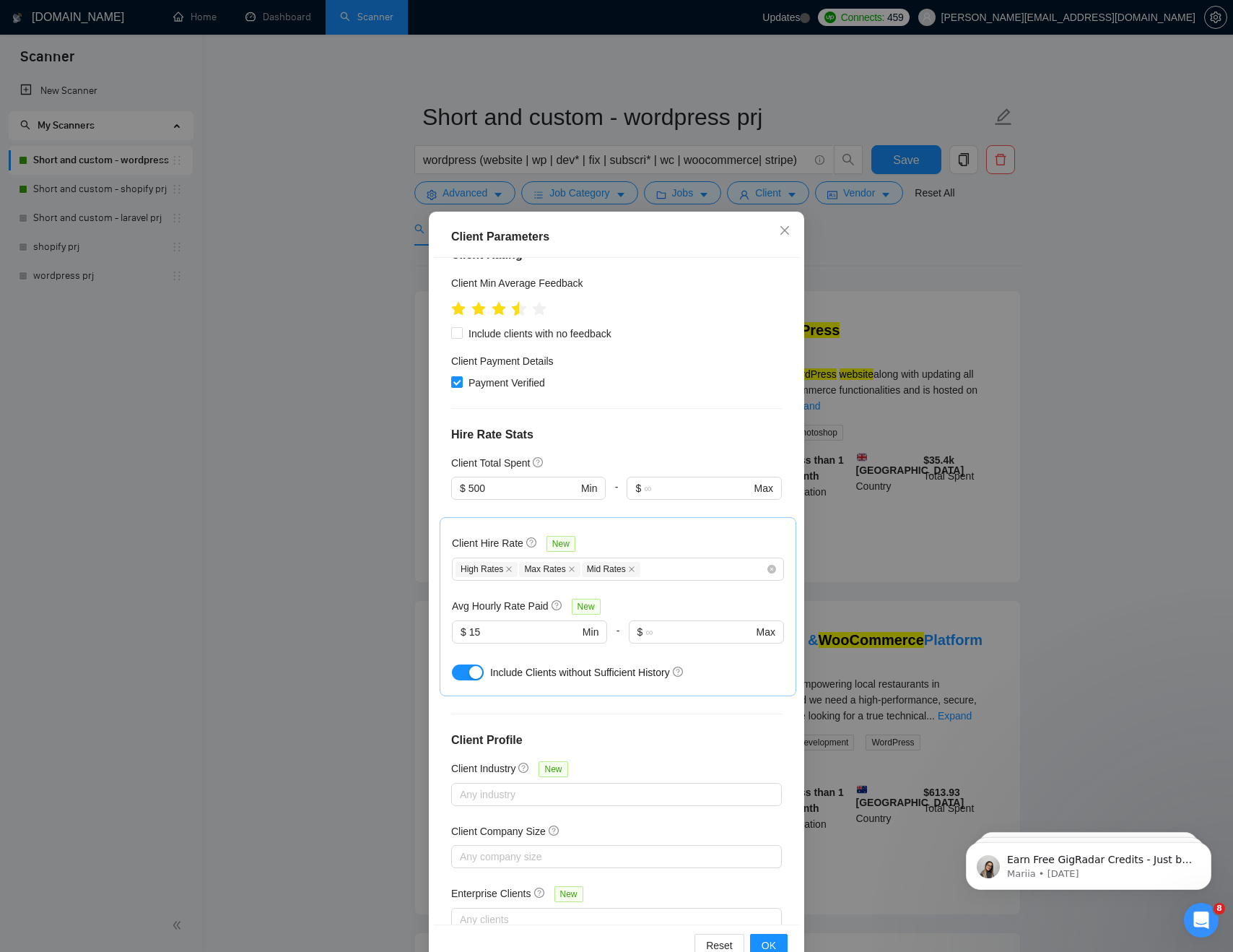
click at [518, 301] on icon "star" at bounding box center [519, 308] width 15 height 14
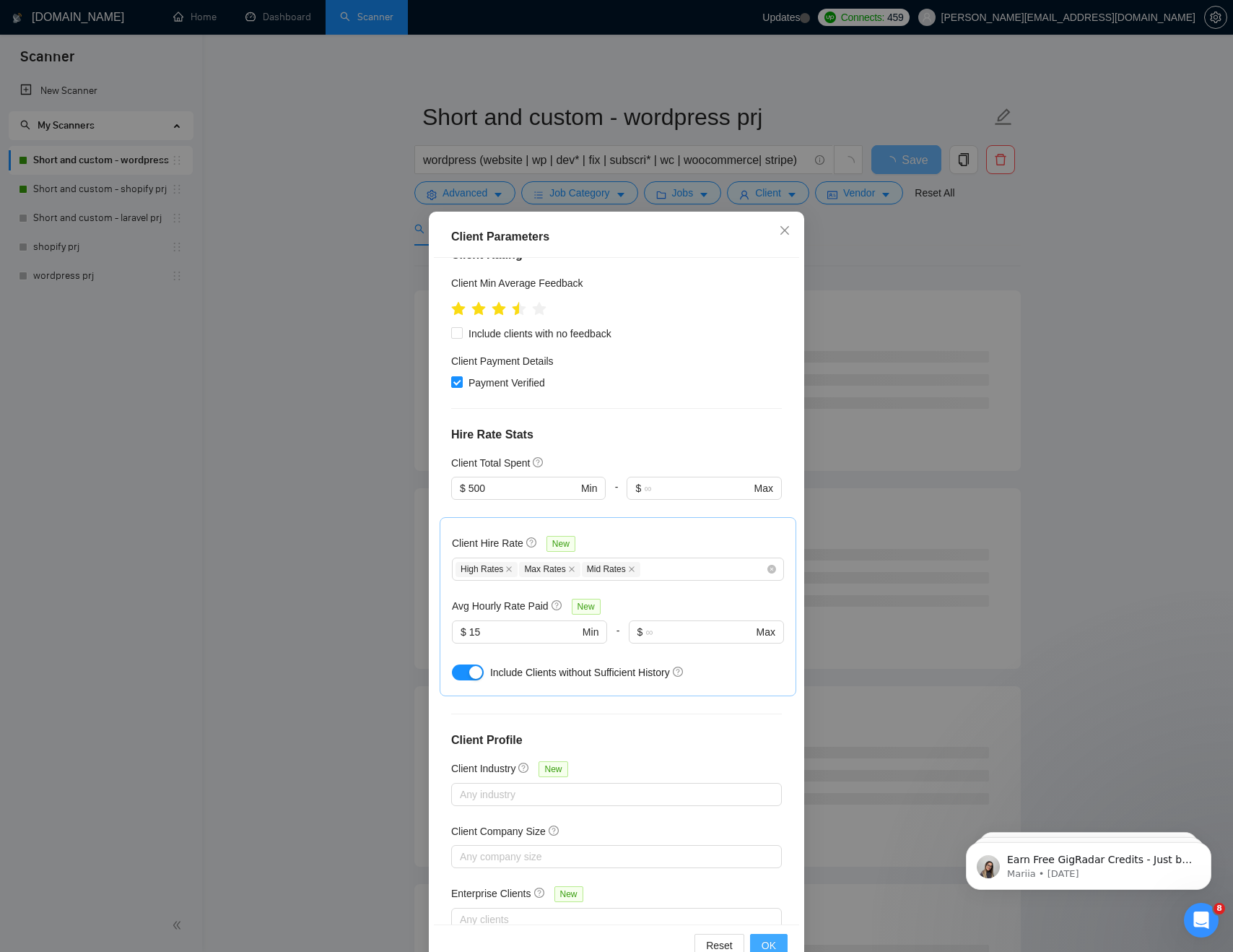
click at [772, 945] on span "OK" at bounding box center [769, 946] width 14 height 16
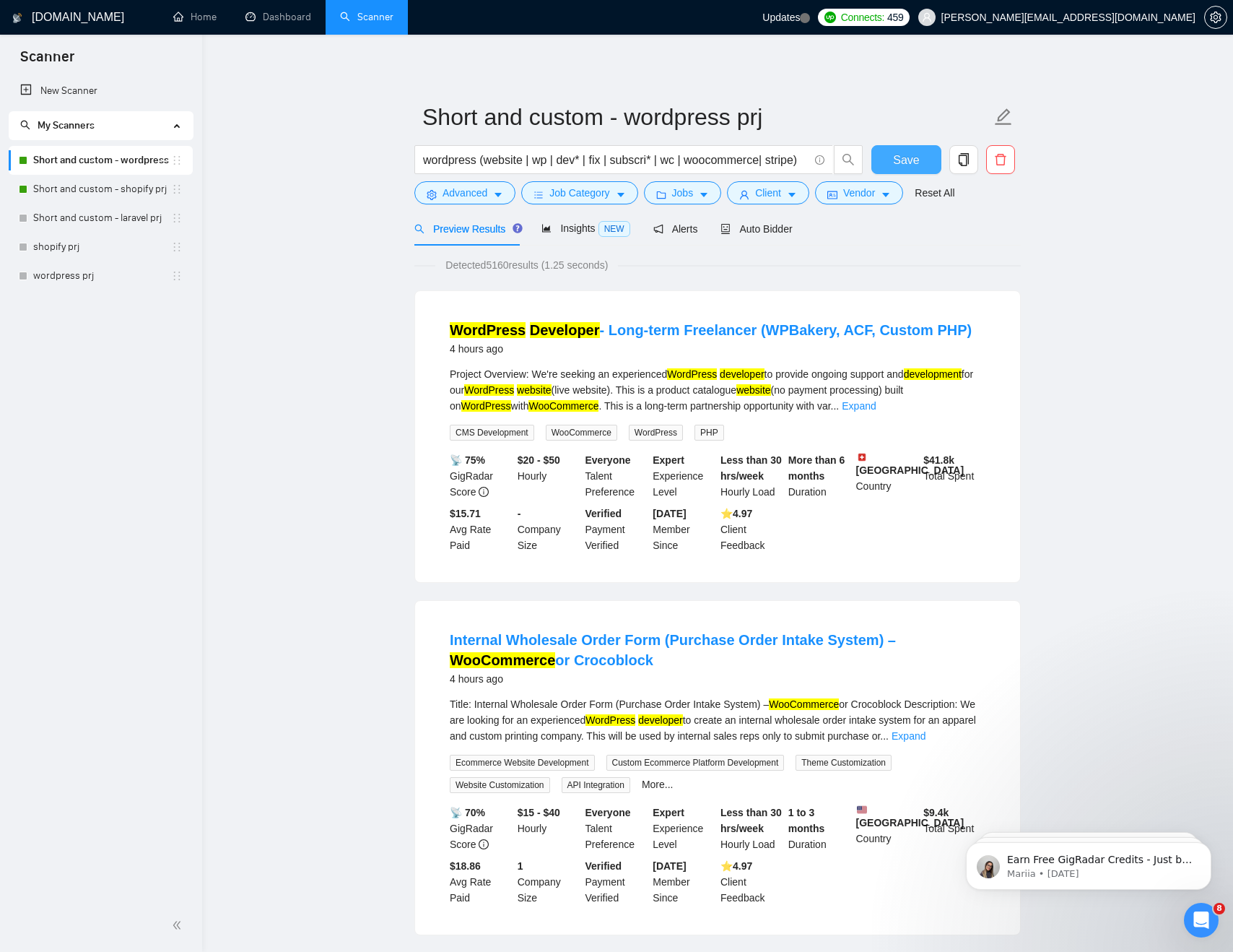
click at [914, 163] on span "Save" at bounding box center [906, 160] width 26 height 18
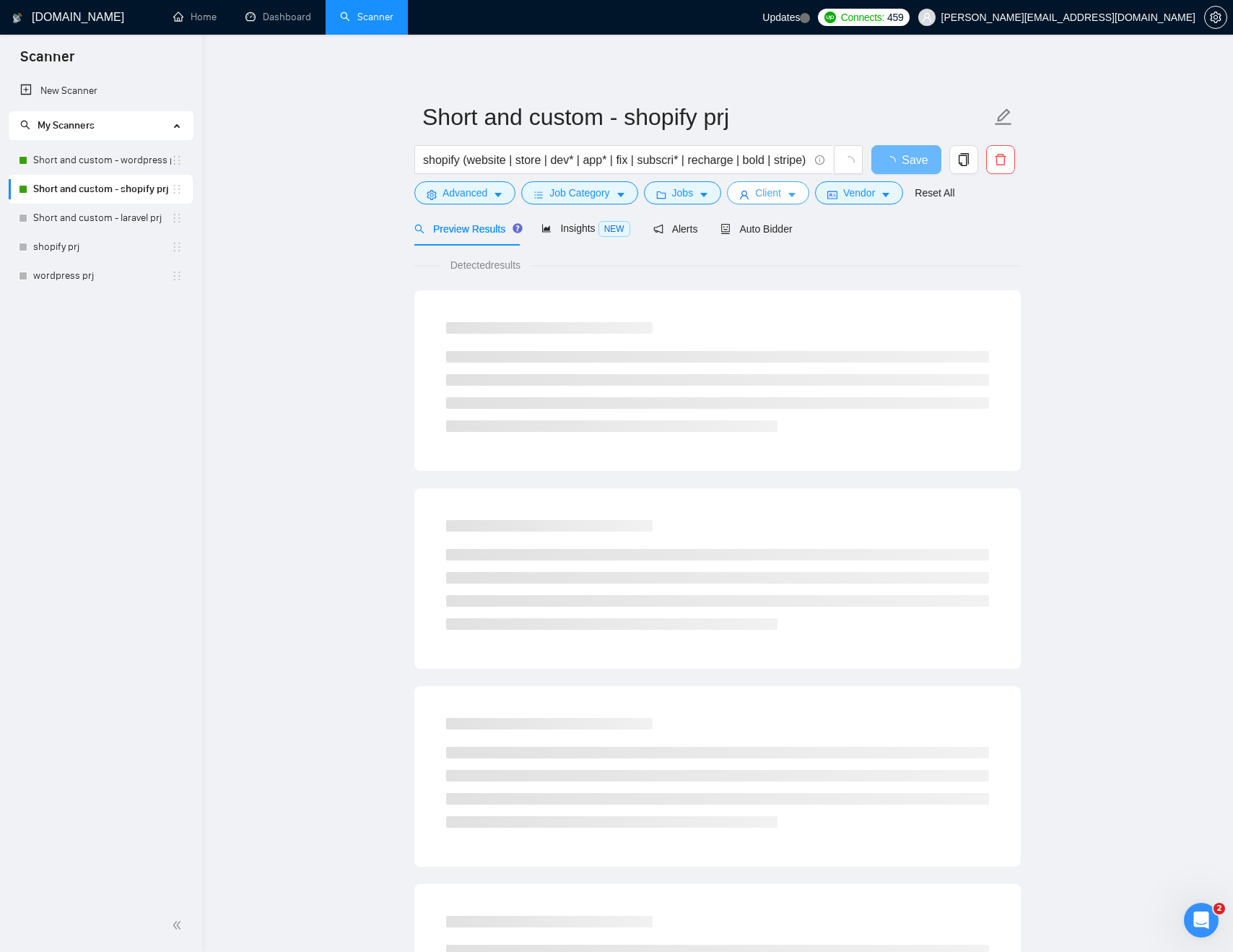
click at [776, 191] on span "Client" at bounding box center [768, 193] width 26 height 16
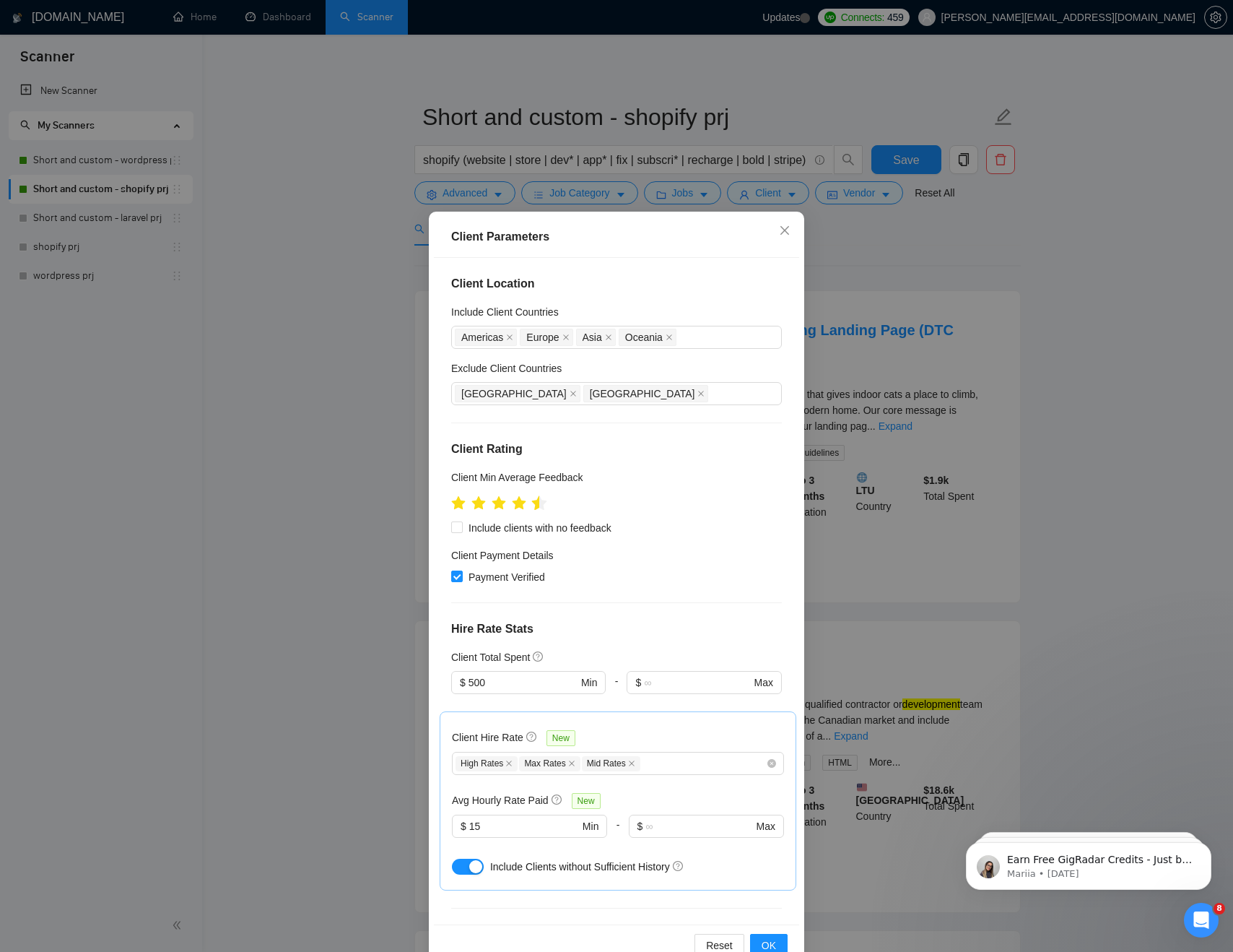
click at [536, 507] on icon "star" at bounding box center [539, 503] width 15 height 14
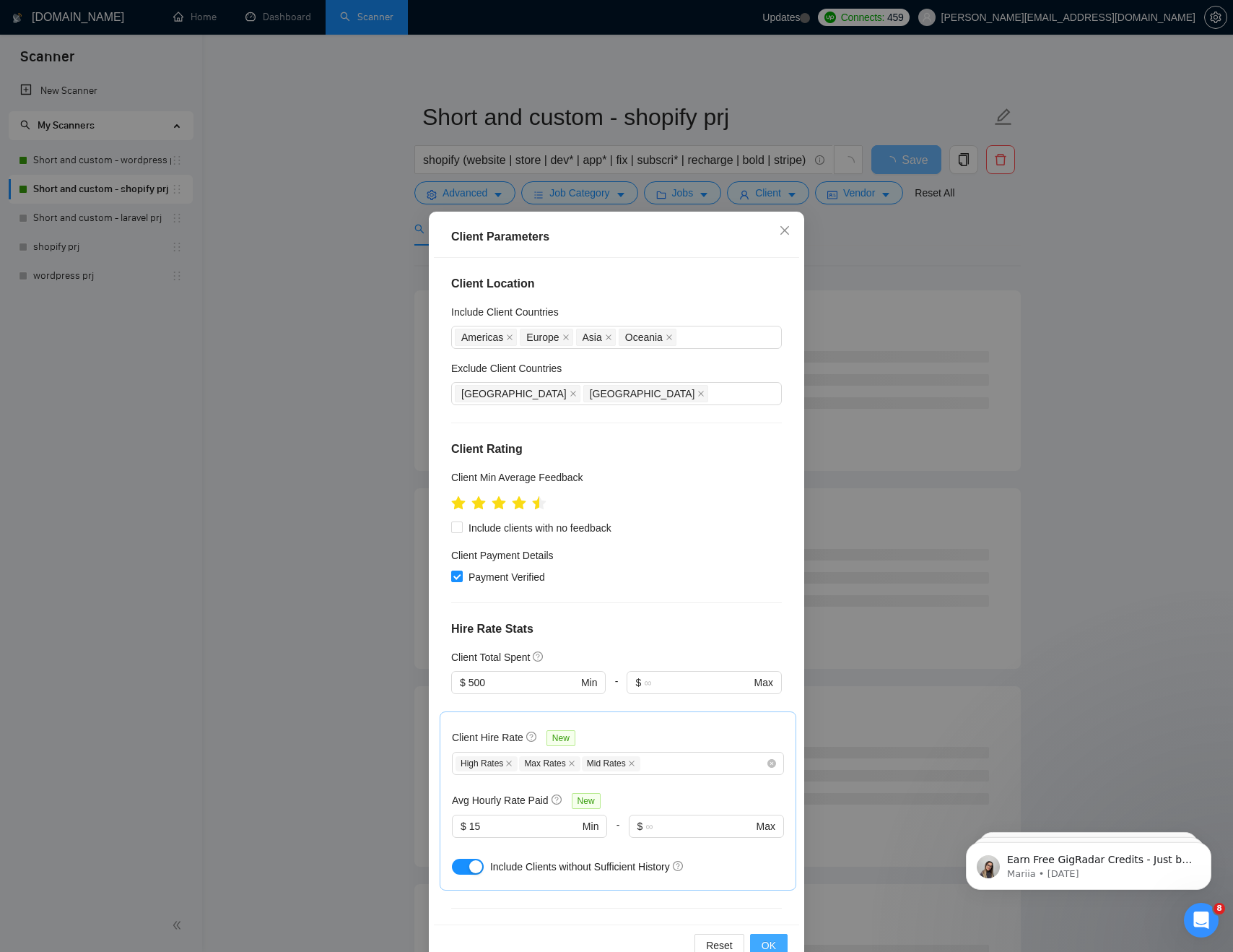
click at [772, 941] on span "OK" at bounding box center [769, 946] width 14 height 16
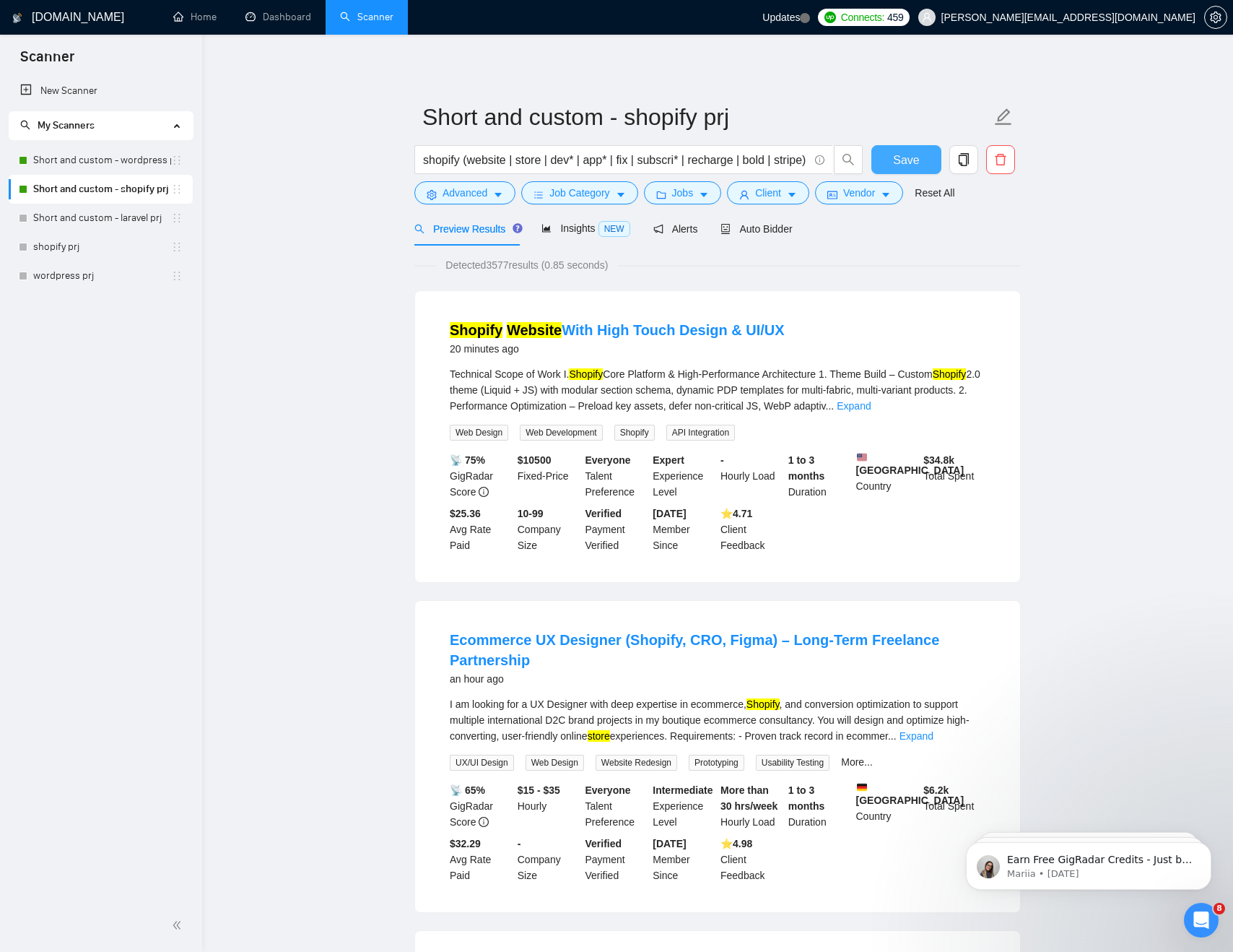
click at [912, 157] on span "Save" at bounding box center [906, 160] width 26 height 18
click at [751, 233] on span "Auto Bidder" at bounding box center [756, 229] width 71 height 11
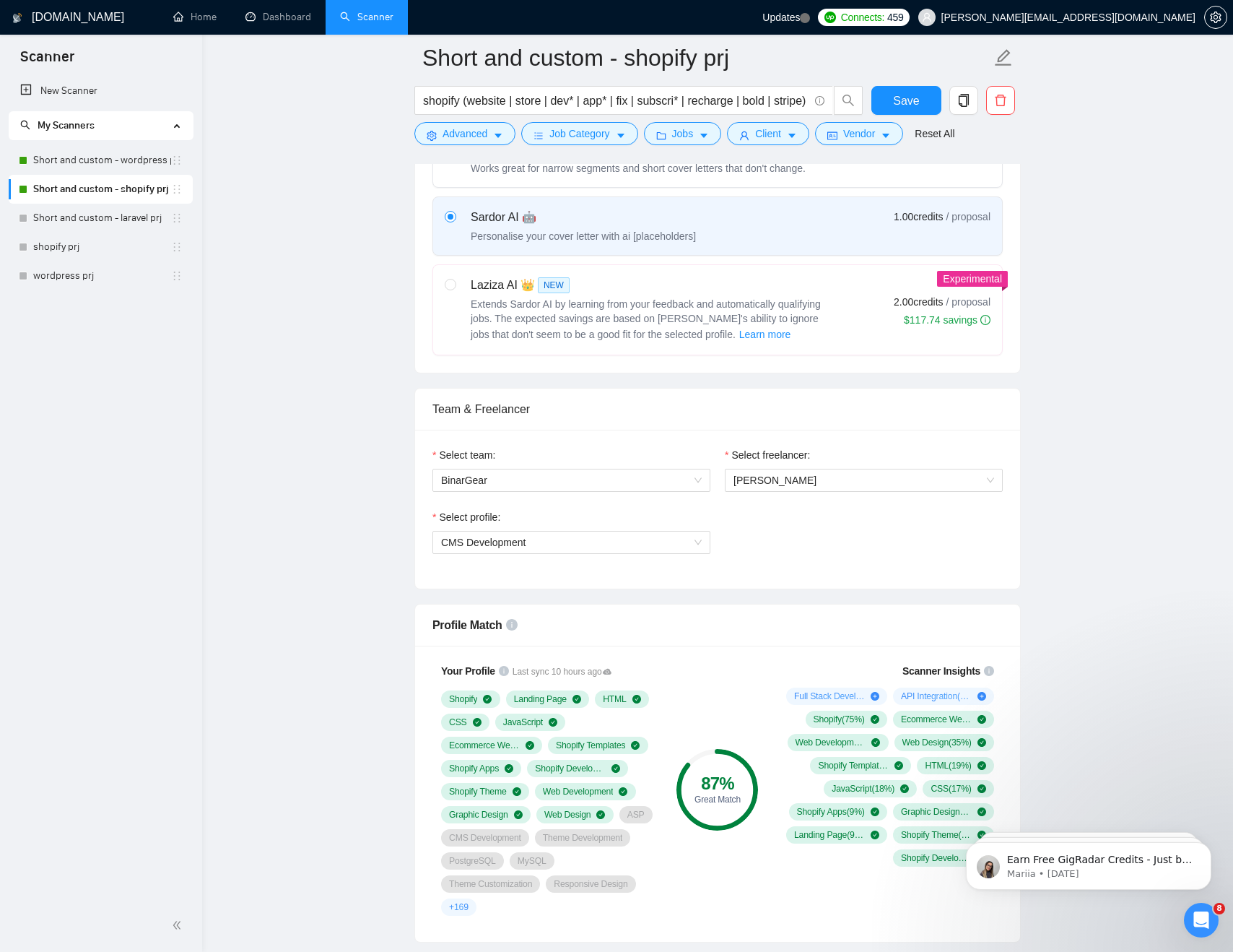
scroll to position [778, 0]
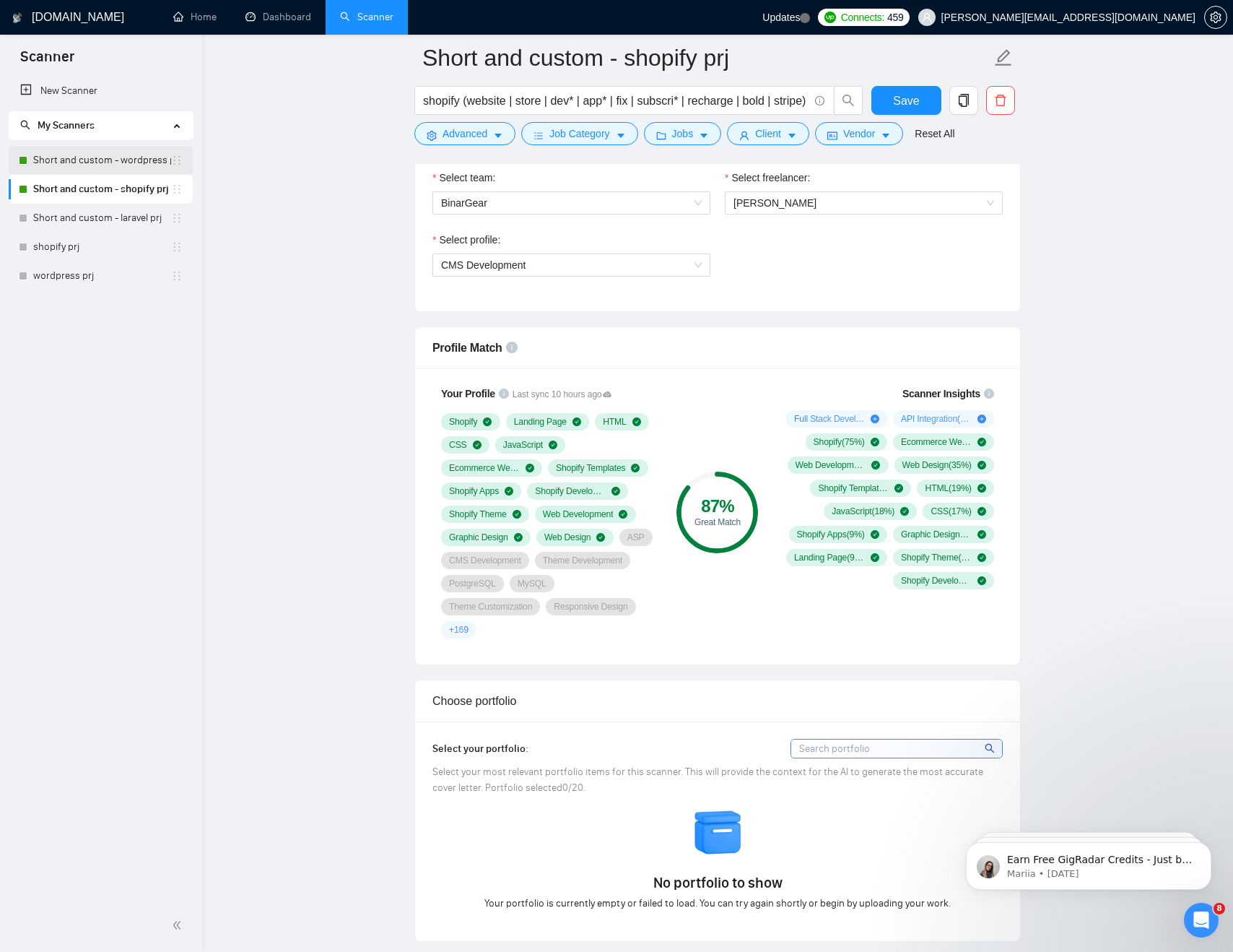
click at [112, 163] on link "Short and custom - wordpress prj" at bounding box center [102, 161] width 138 height 29
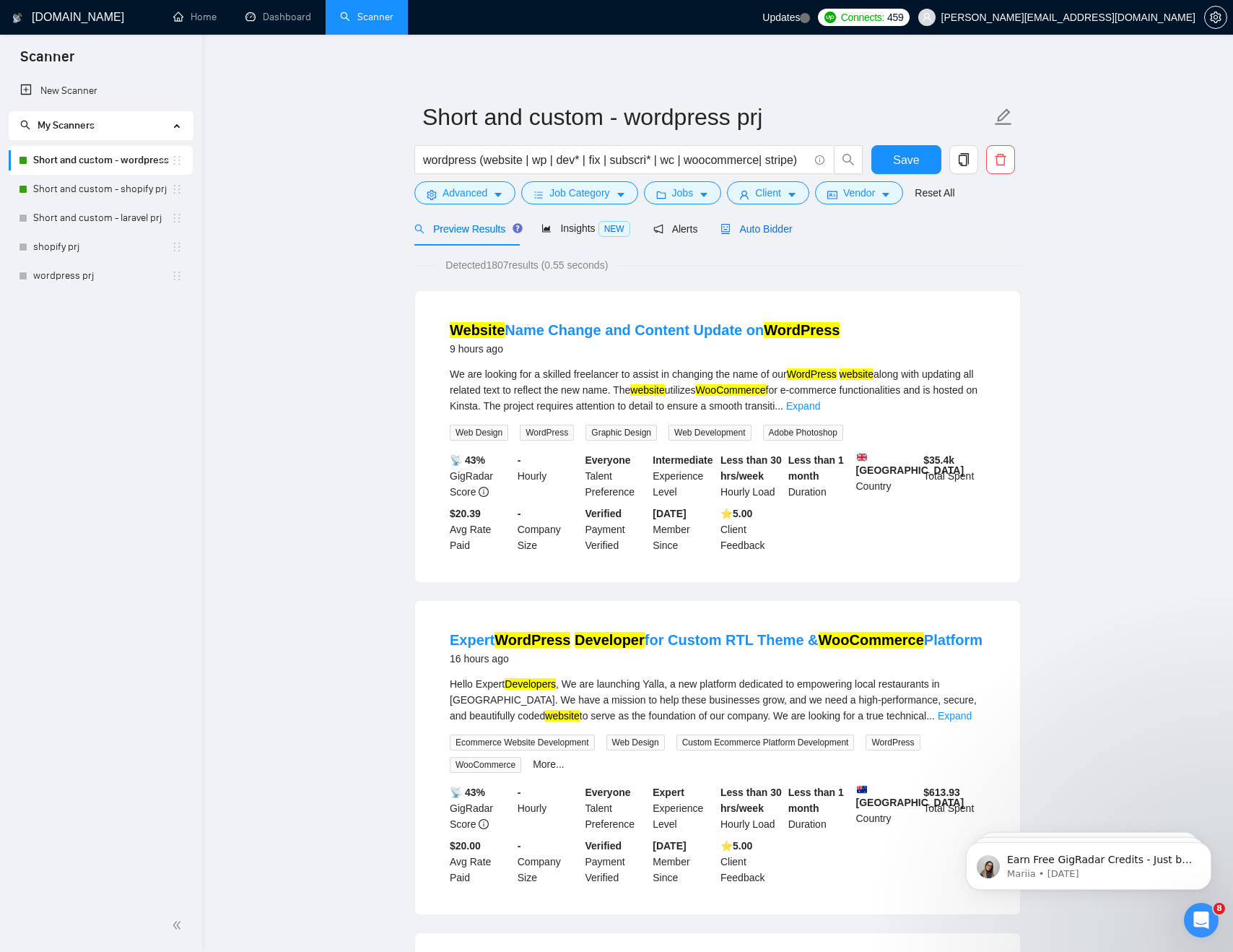
click at [771, 225] on span "Auto Bidder" at bounding box center [756, 229] width 71 height 11
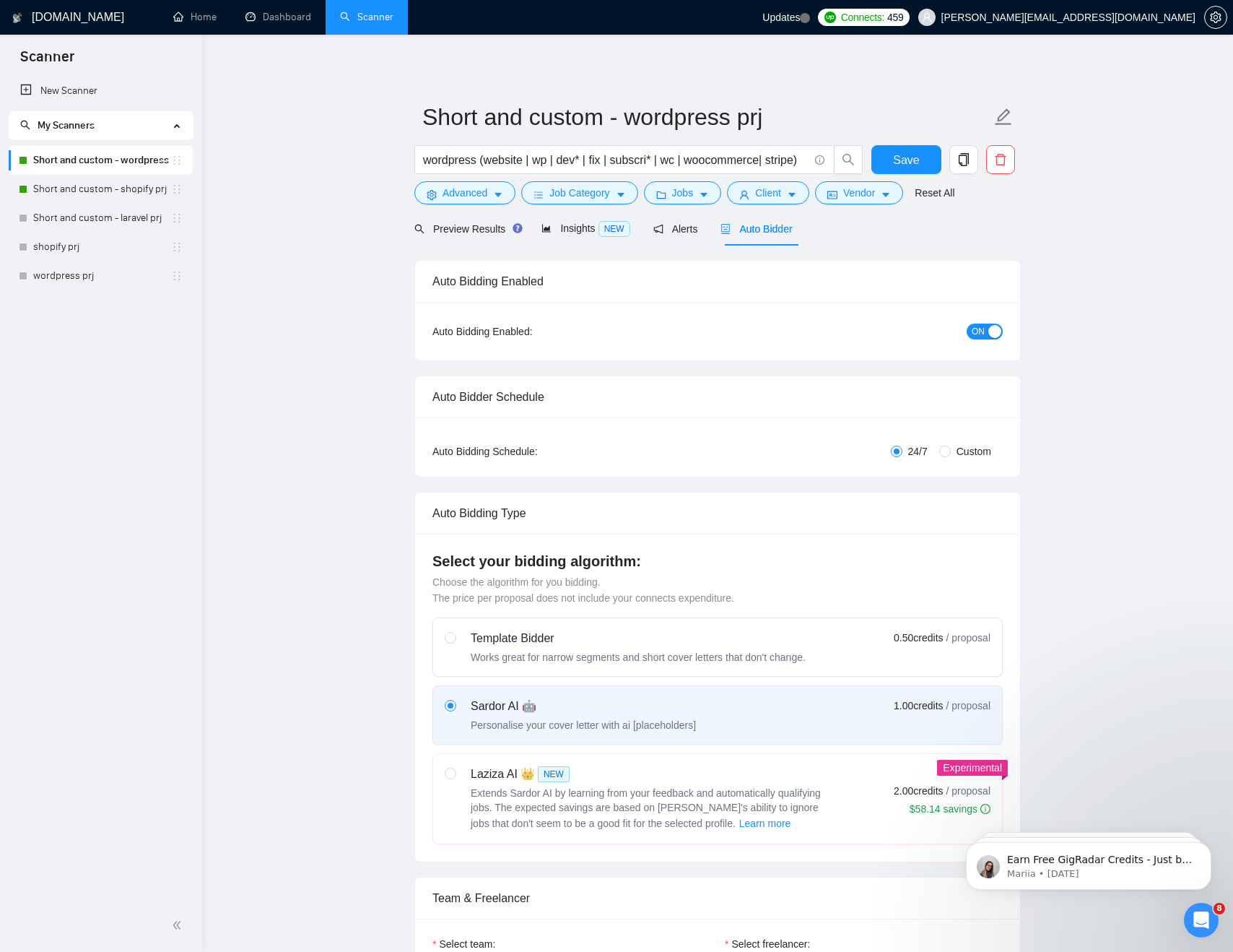
checkbox input "true"
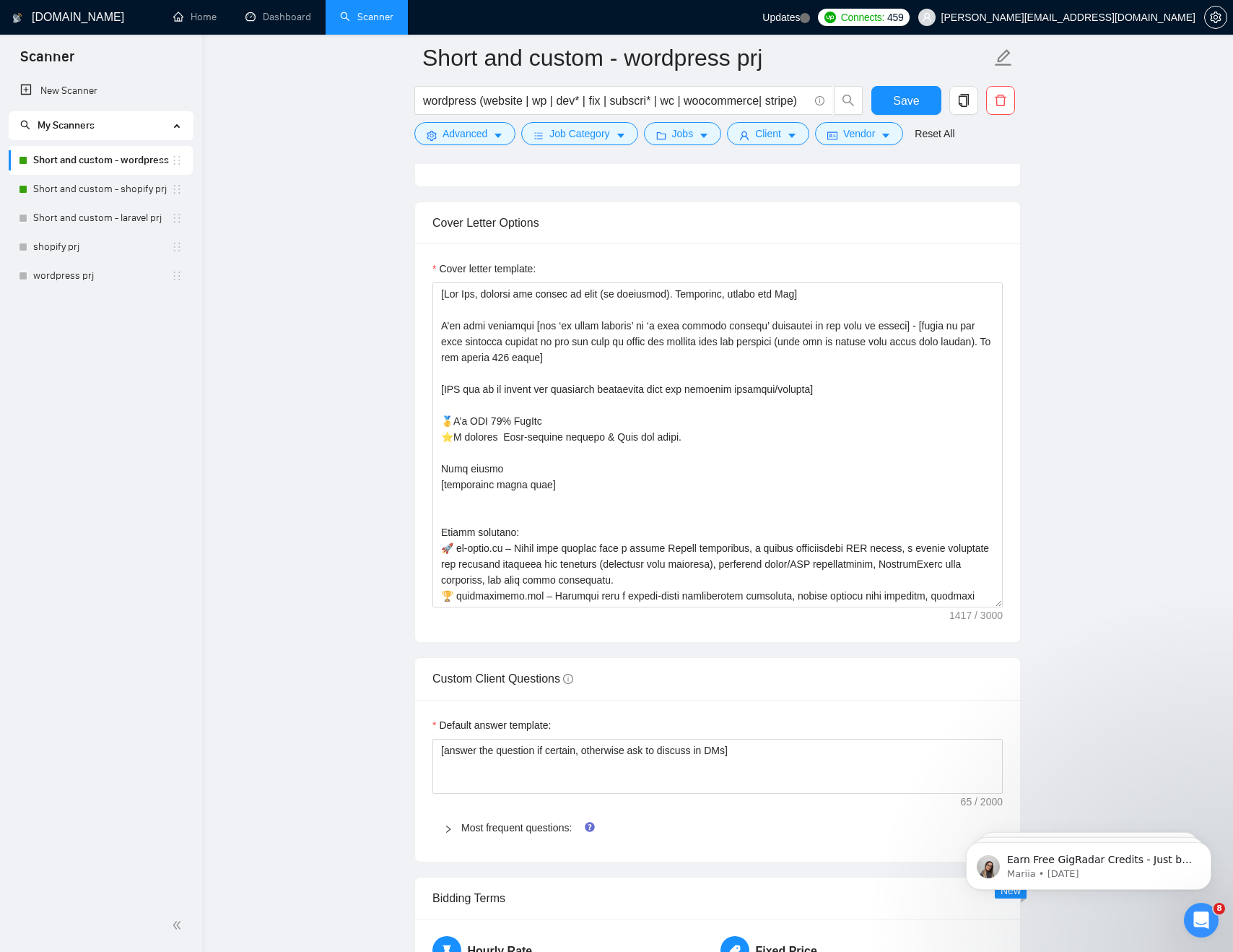
scroll to position [1530, 0]
click at [120, 189] on link "Short and custom - shopify prj" at bounding box center [102, 189] width 138 height 29
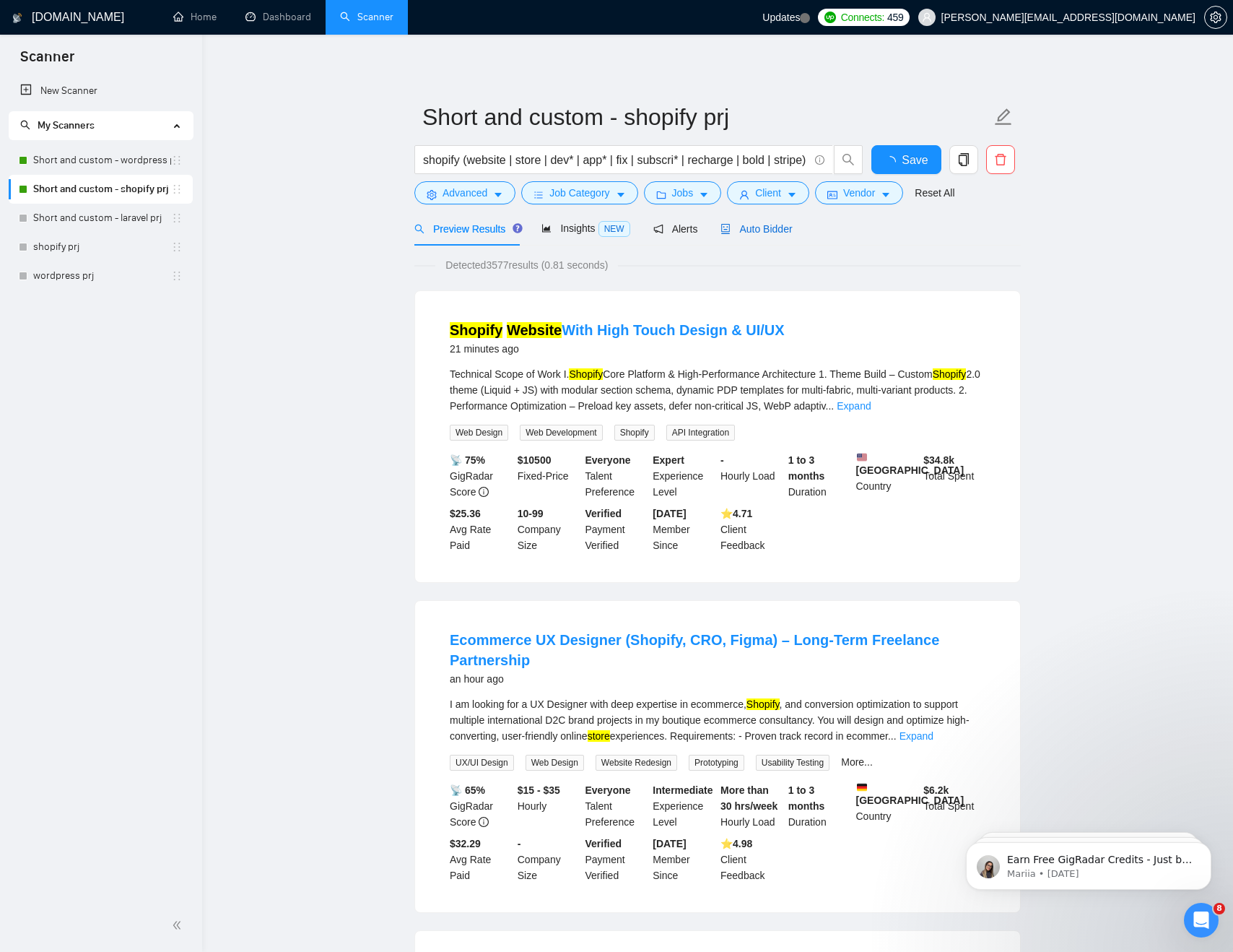
click at [792, 232] on span "Auto Bidder" at bounding box center [756, 229] width 71 height 11
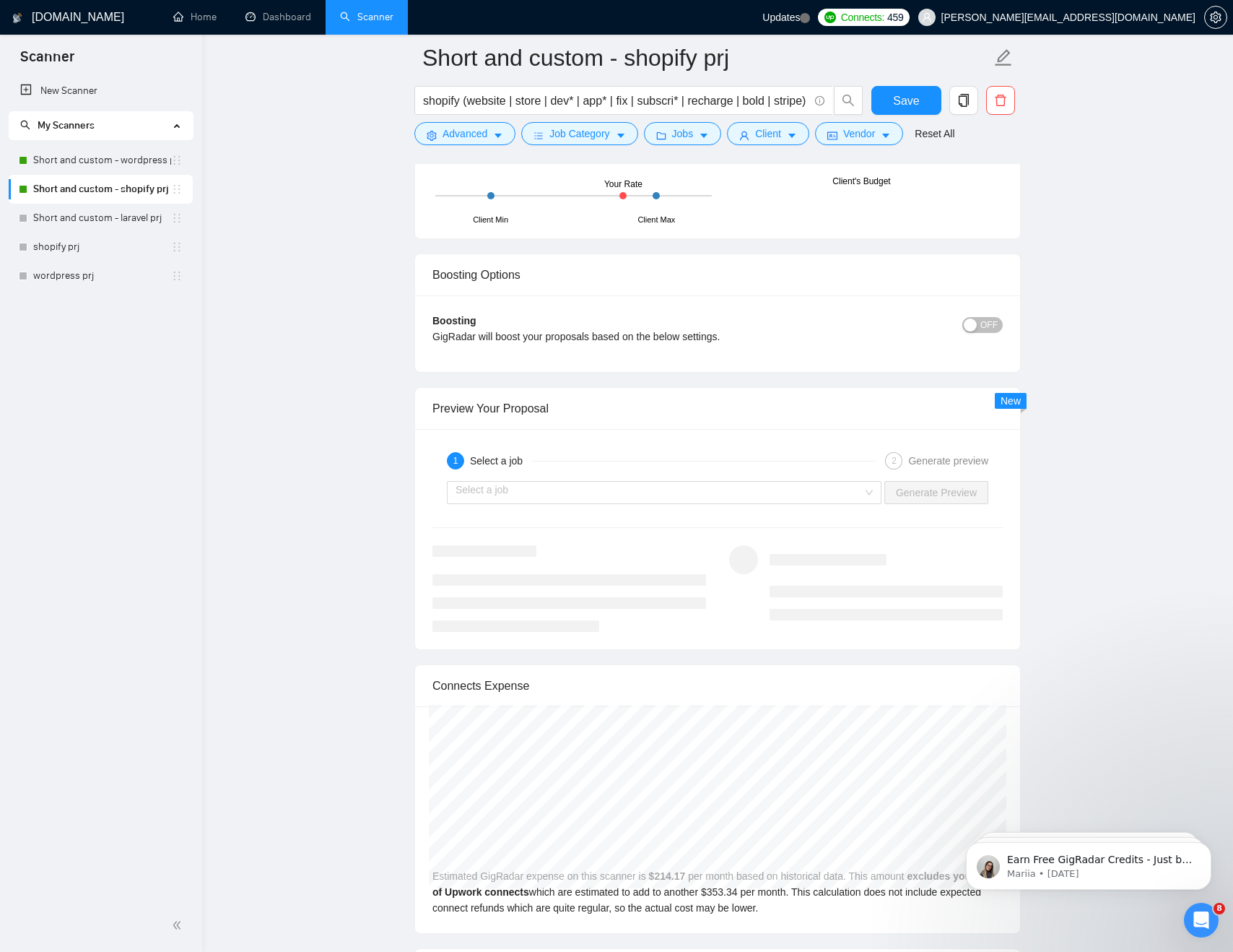
scroll to position [3026, 0]
